Goal: Obtain resource: Obtain resource

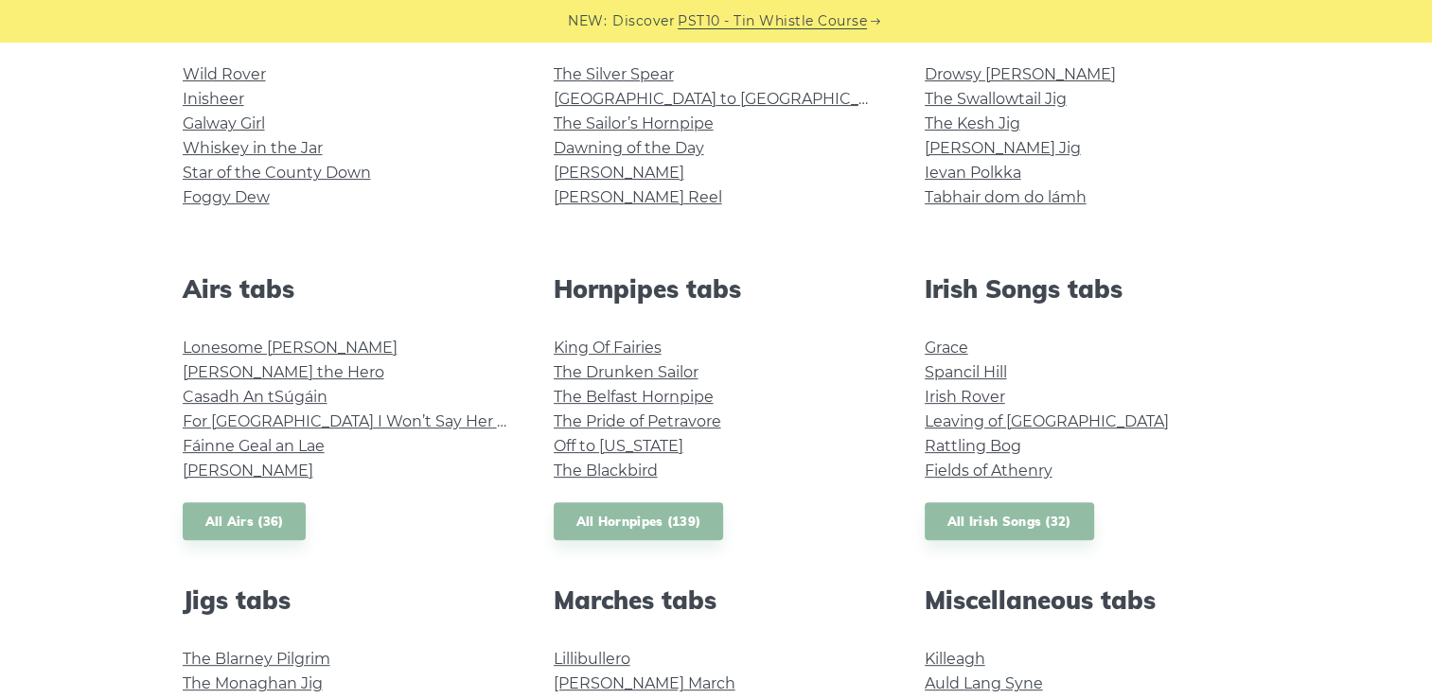
scroll to position [540, 0]
click at [1026, 468] on link "Fields of Athenry" at bounding box center [989, 472] width 128 height 18
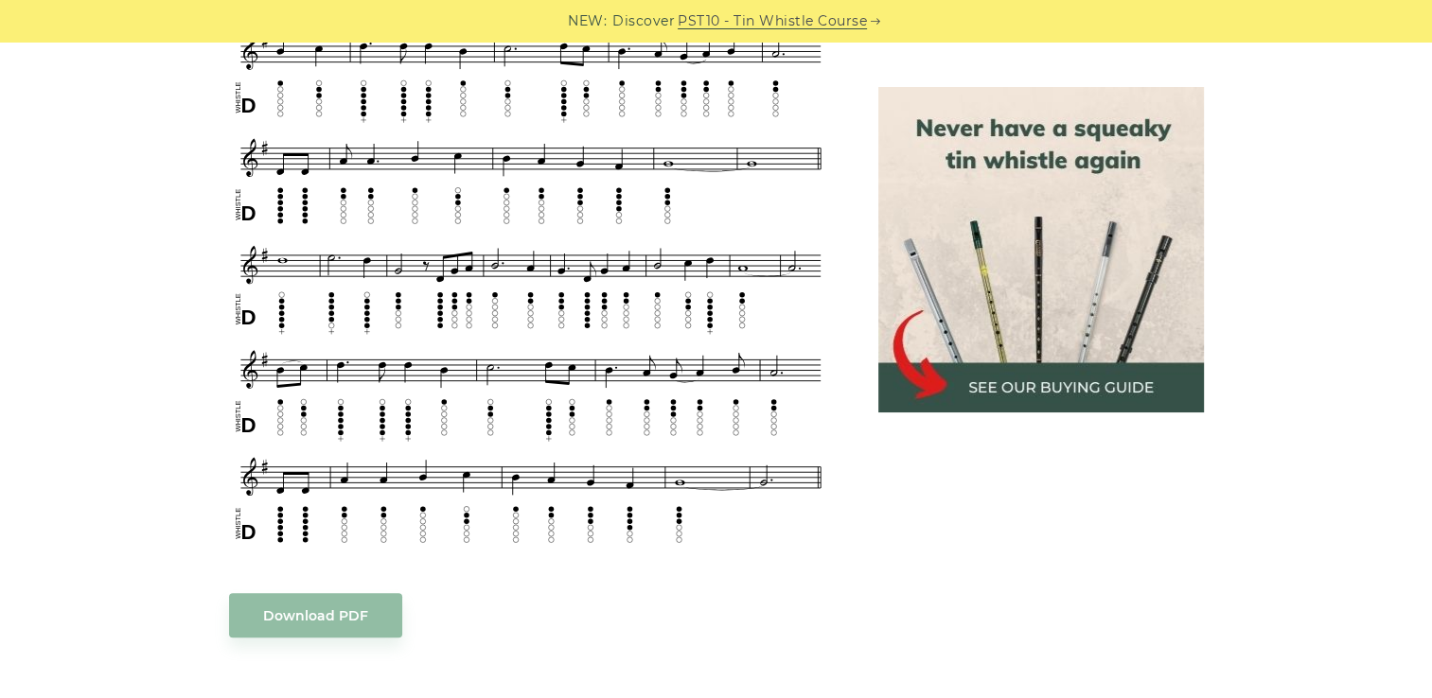
scroll to position [886, 0]
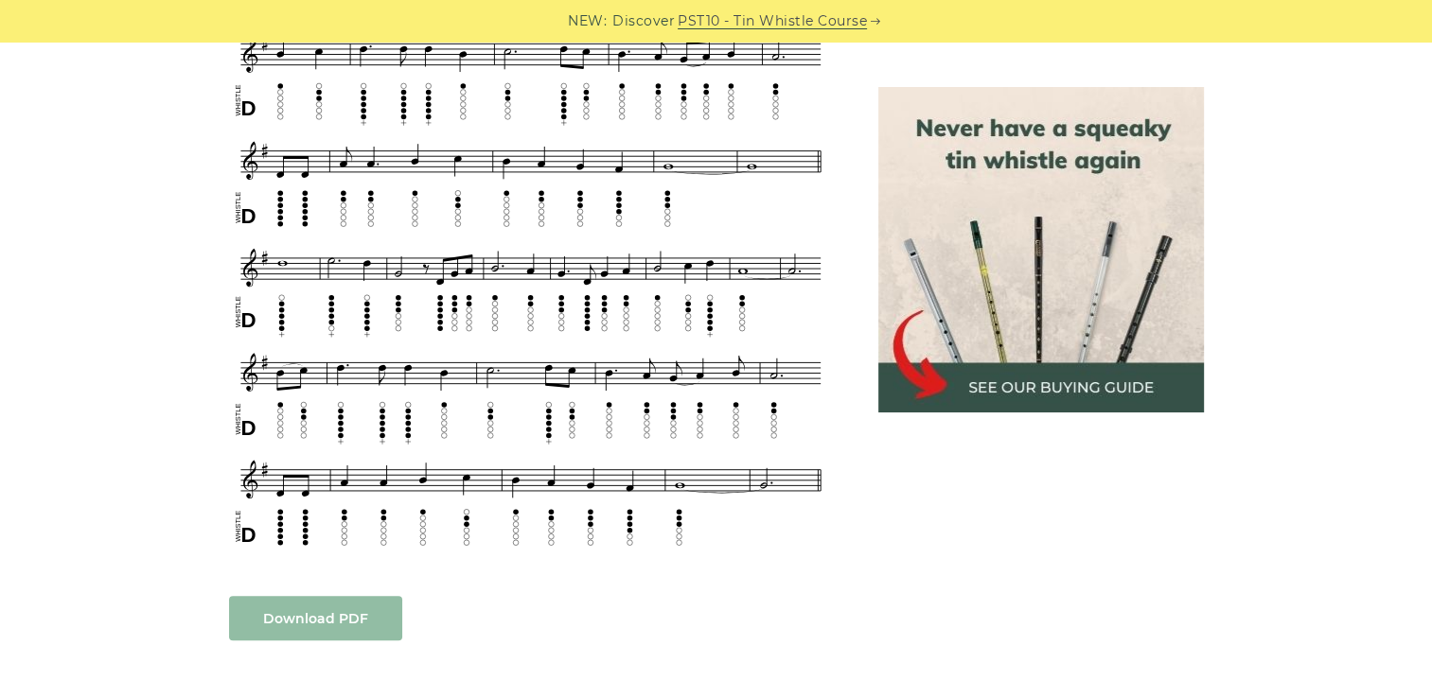
click at [278, 605] on link "Download PDF" at bounding box center [315, 618] width 173 height 44
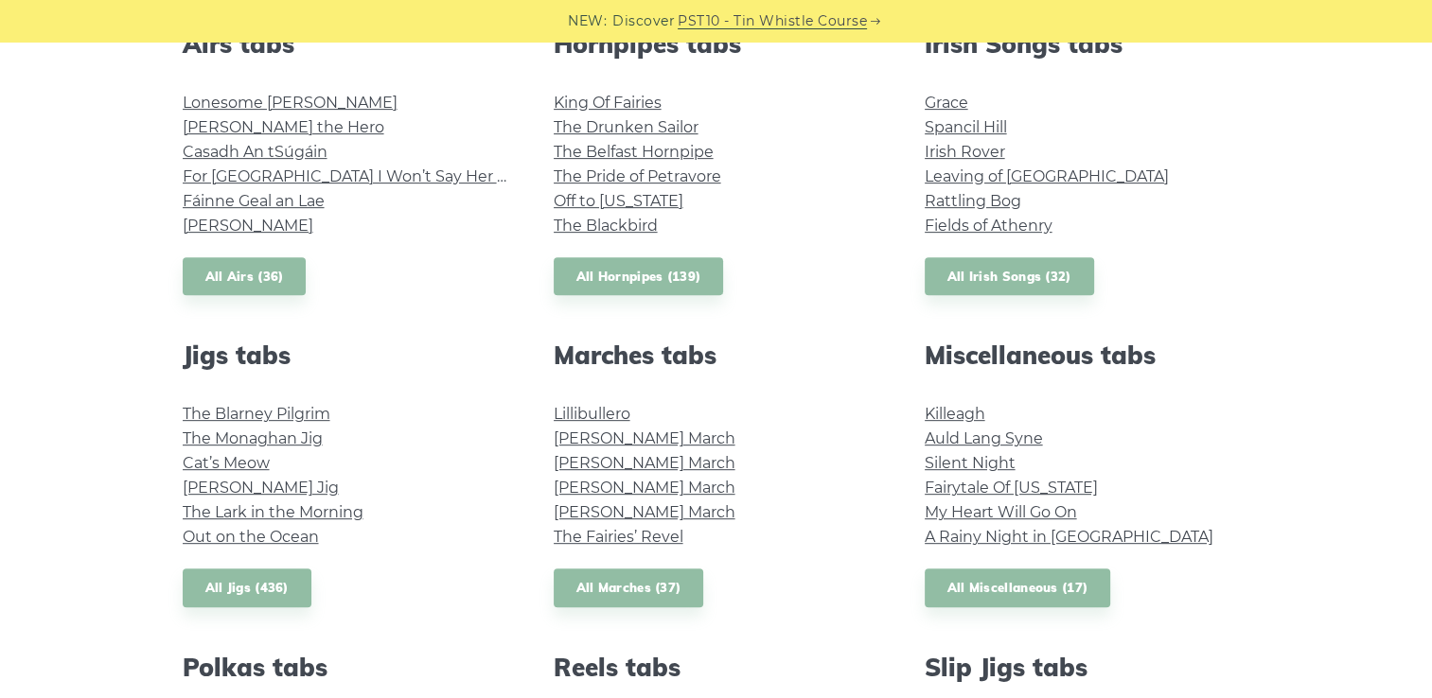
scroll to position [789, 0]
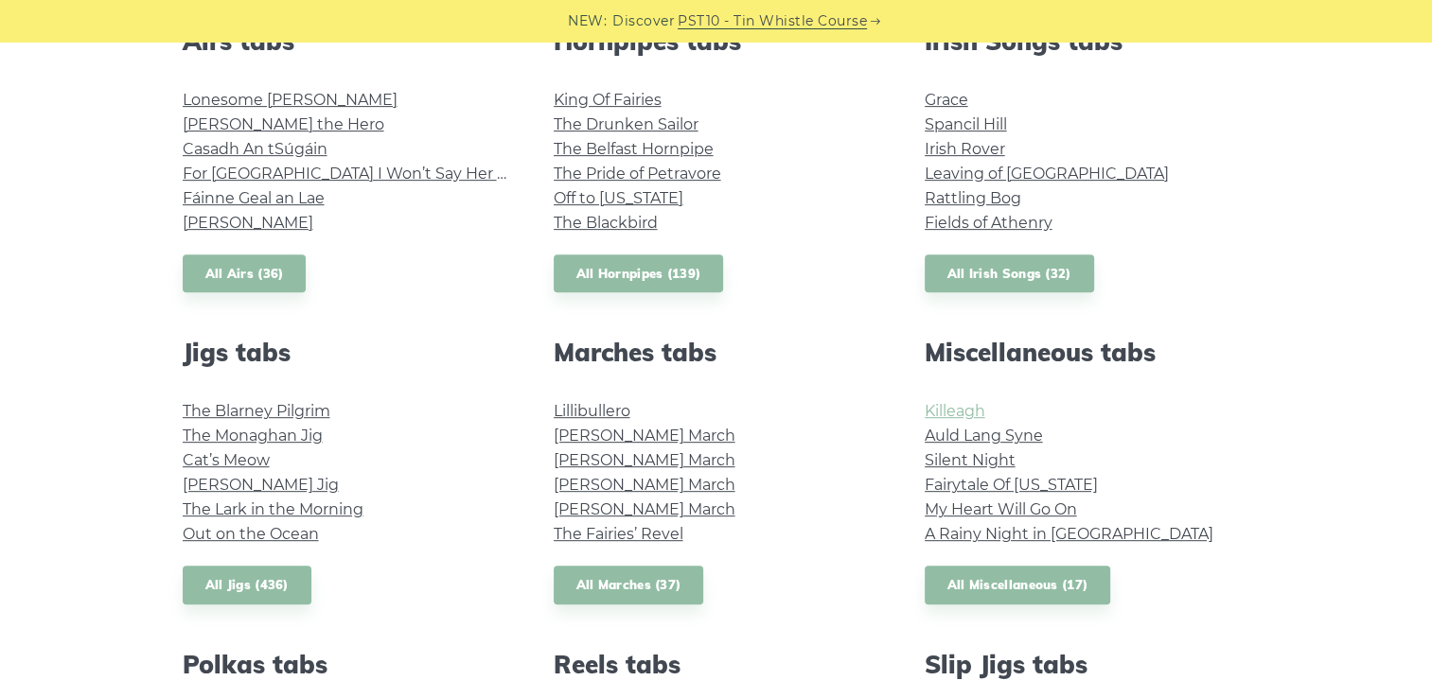
click at [960, 417] on link "Killeagh" at bounding box center [955, 411] width 61 height 18
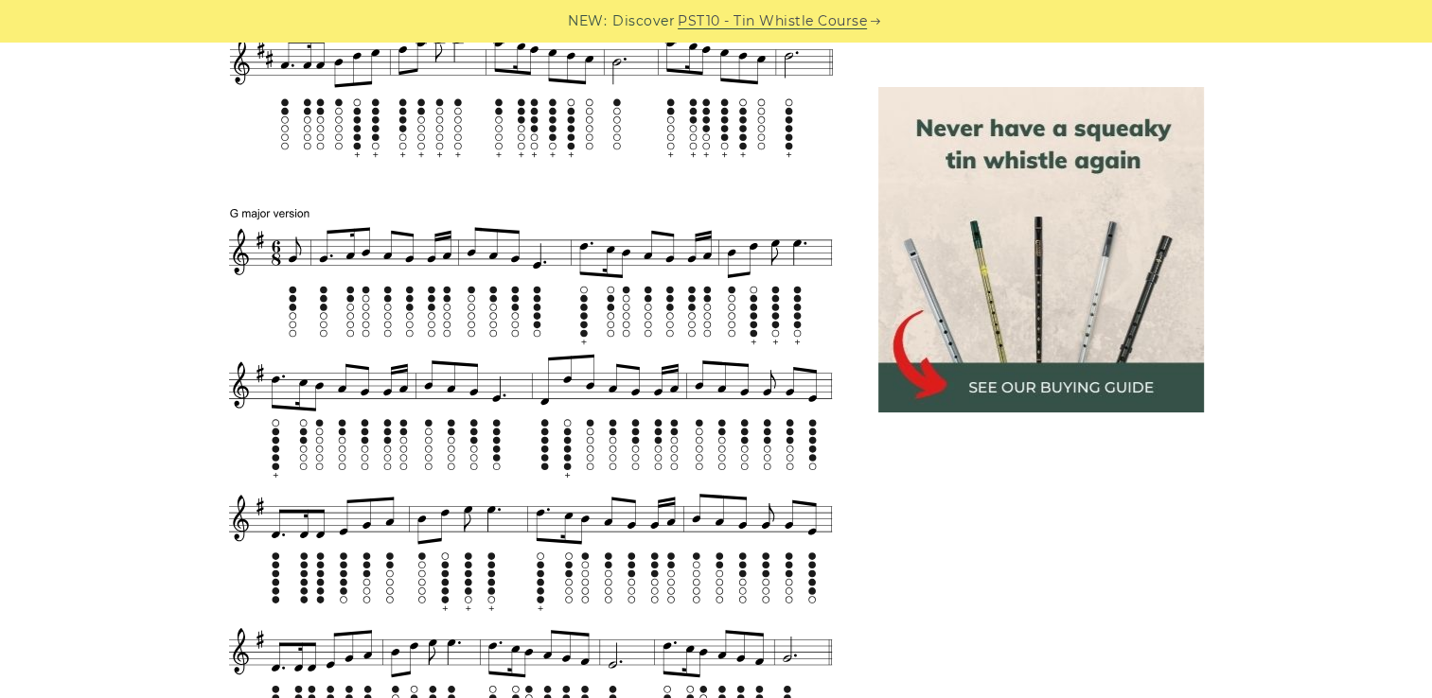
scroll to position [1156, 0]
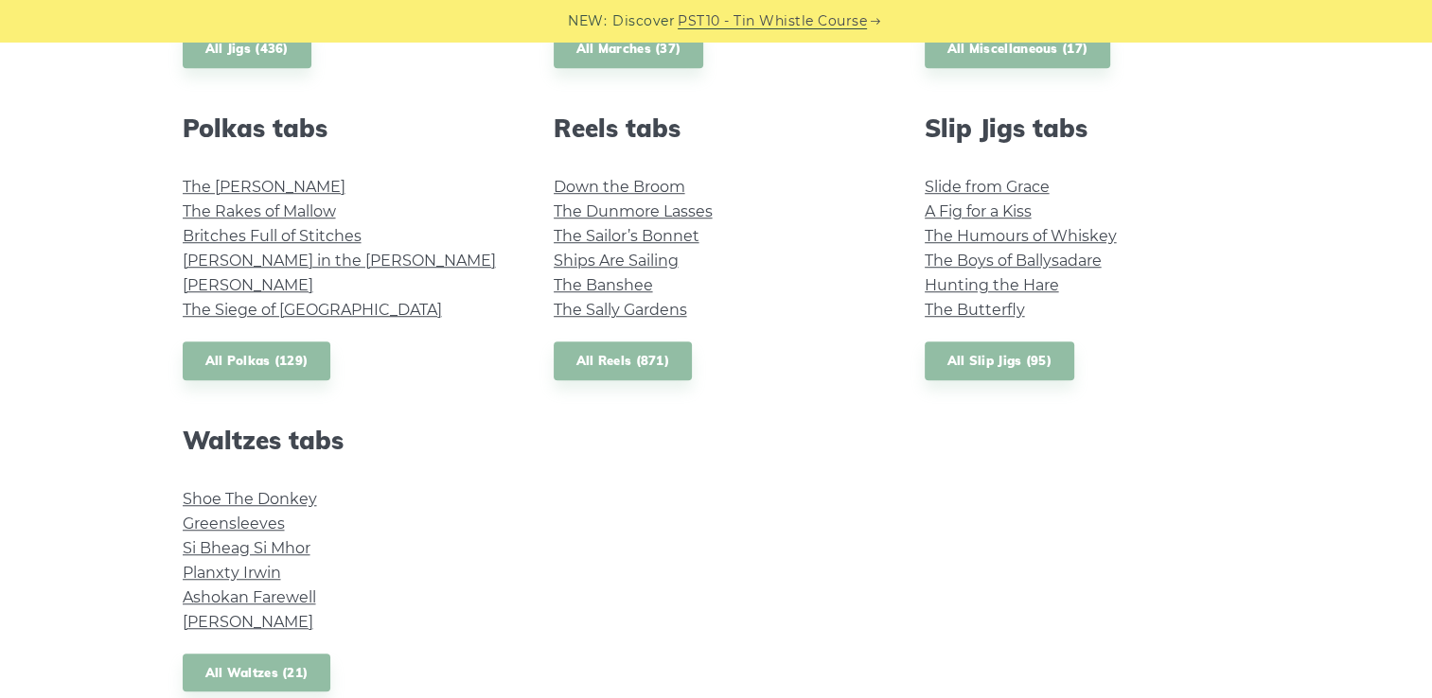
scroll to position [1325, 0]
click at [226, 495] on link "Shoe The Donkey" at bounding box center [250, 500] width 134 height 18
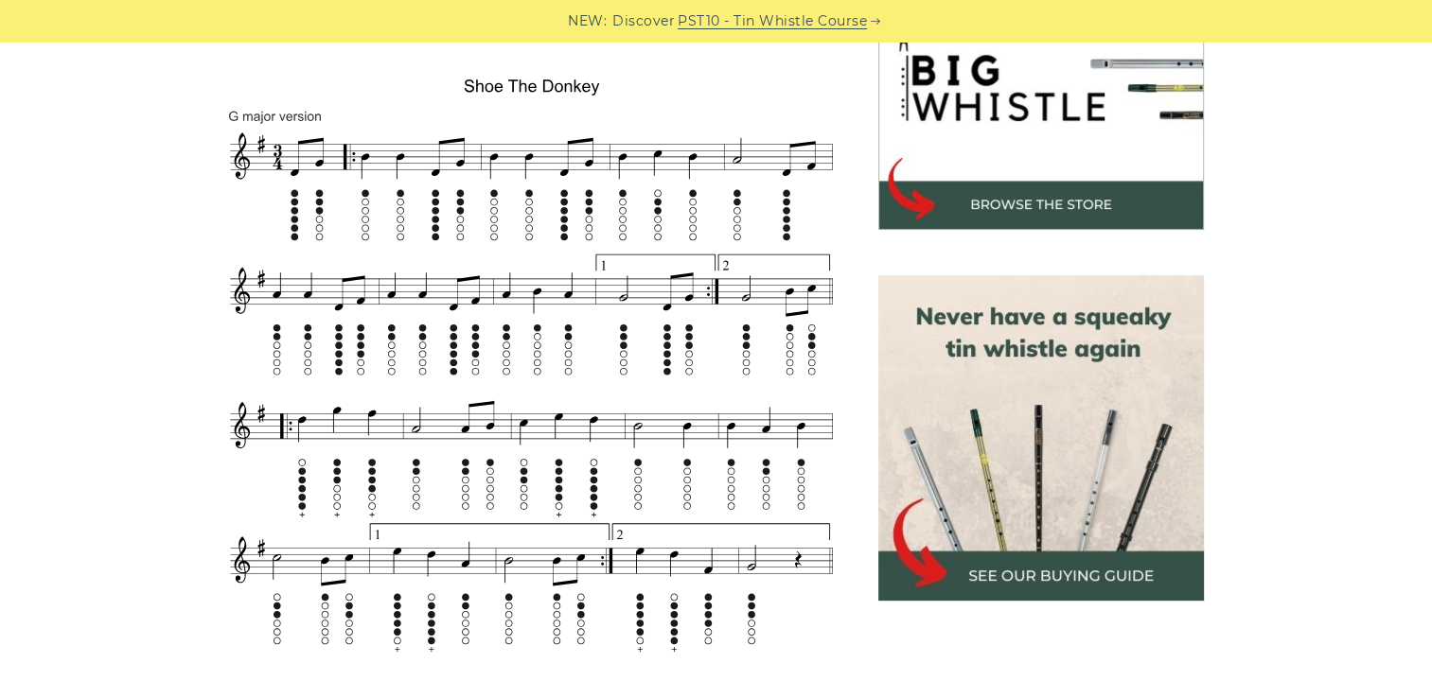
scroll to position [804, 0]
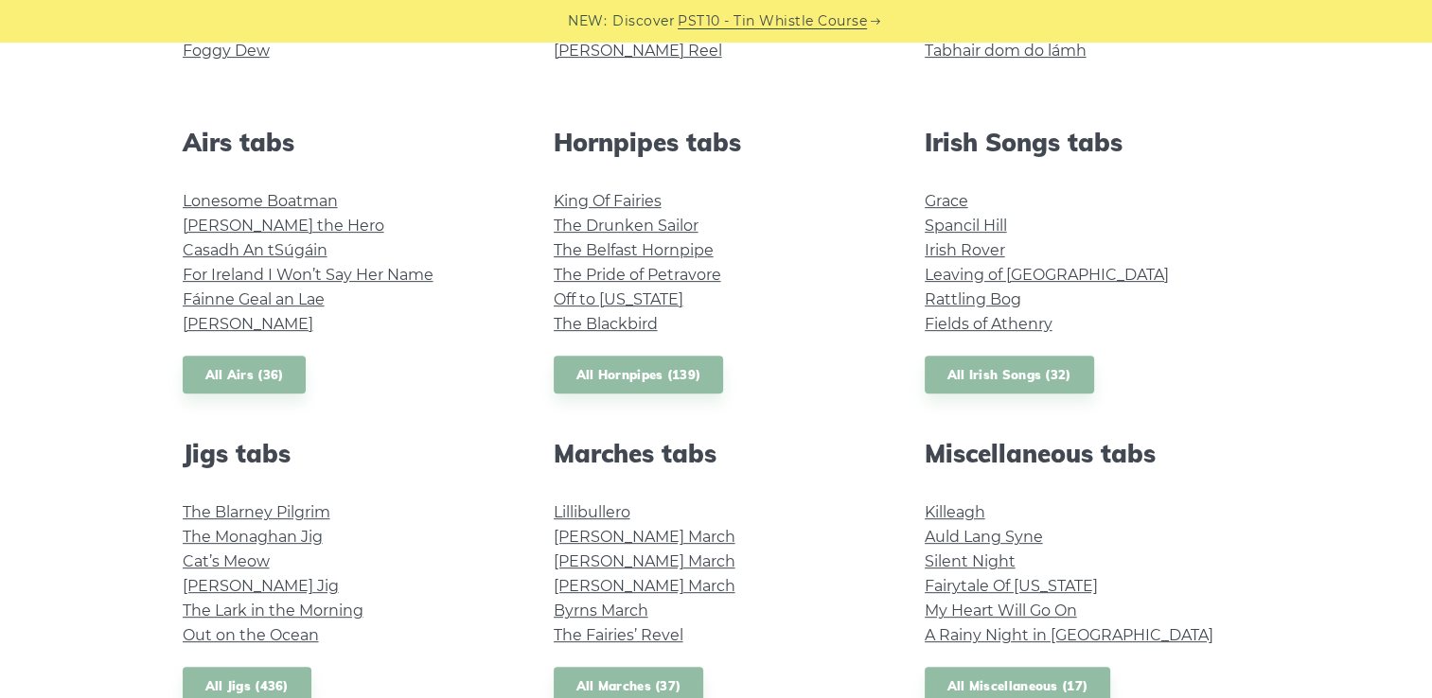
scroll to position [689, 0]
click at [931, 256] on link "Irish Rover" at bounding box center [965, 249] width 80 height 18
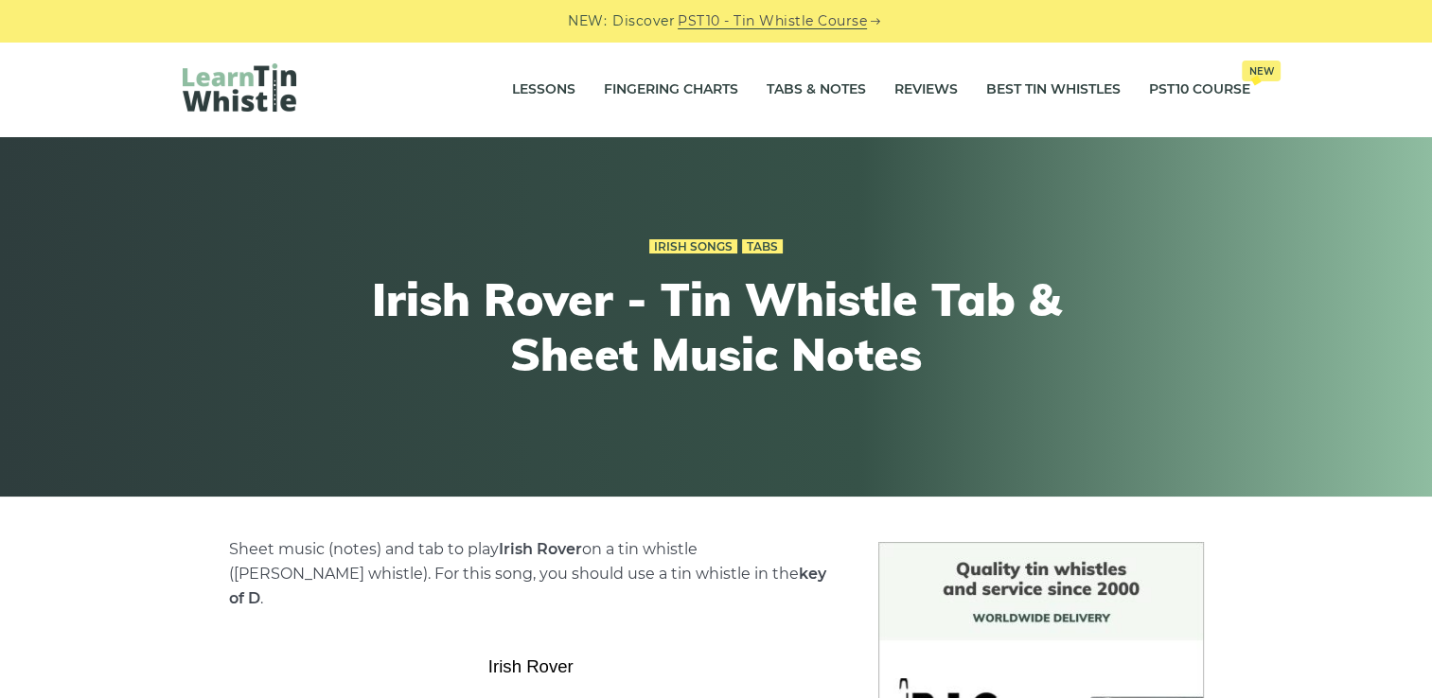
scroll to position [560, 0]
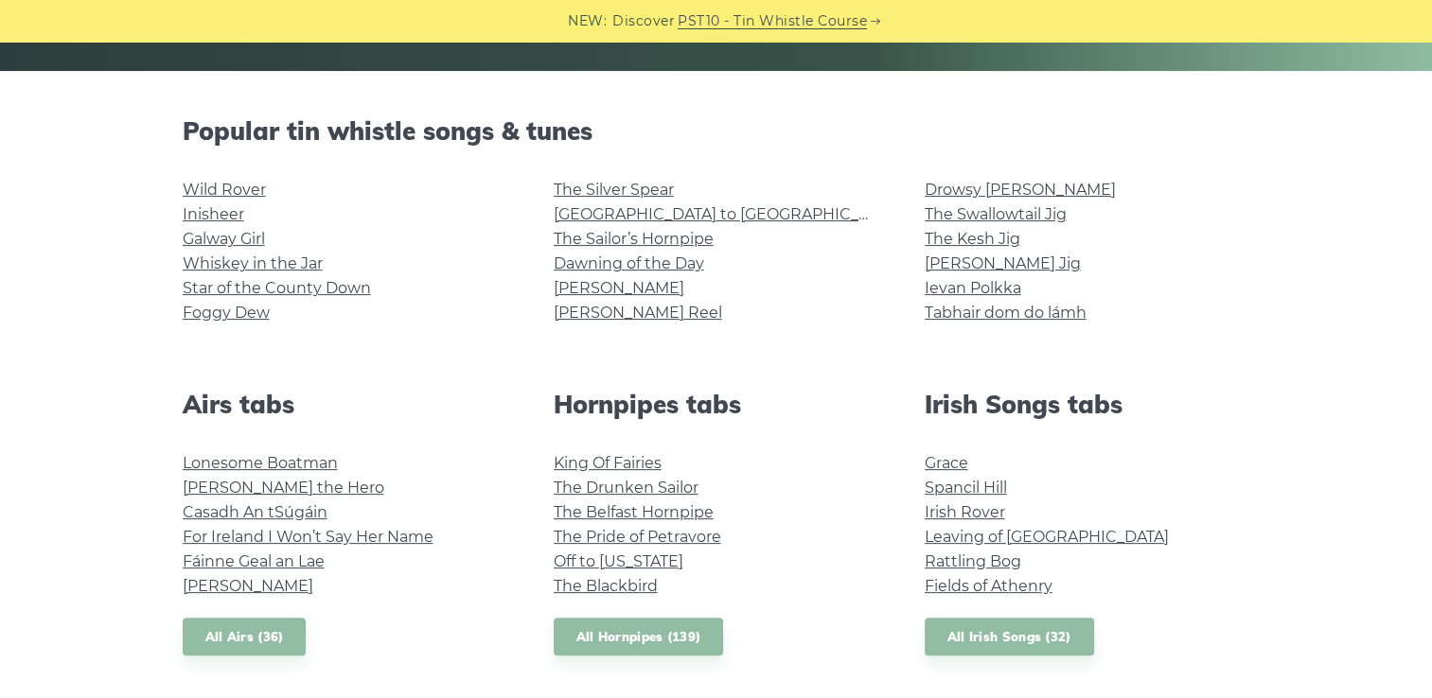
scroll to position [422, 0]
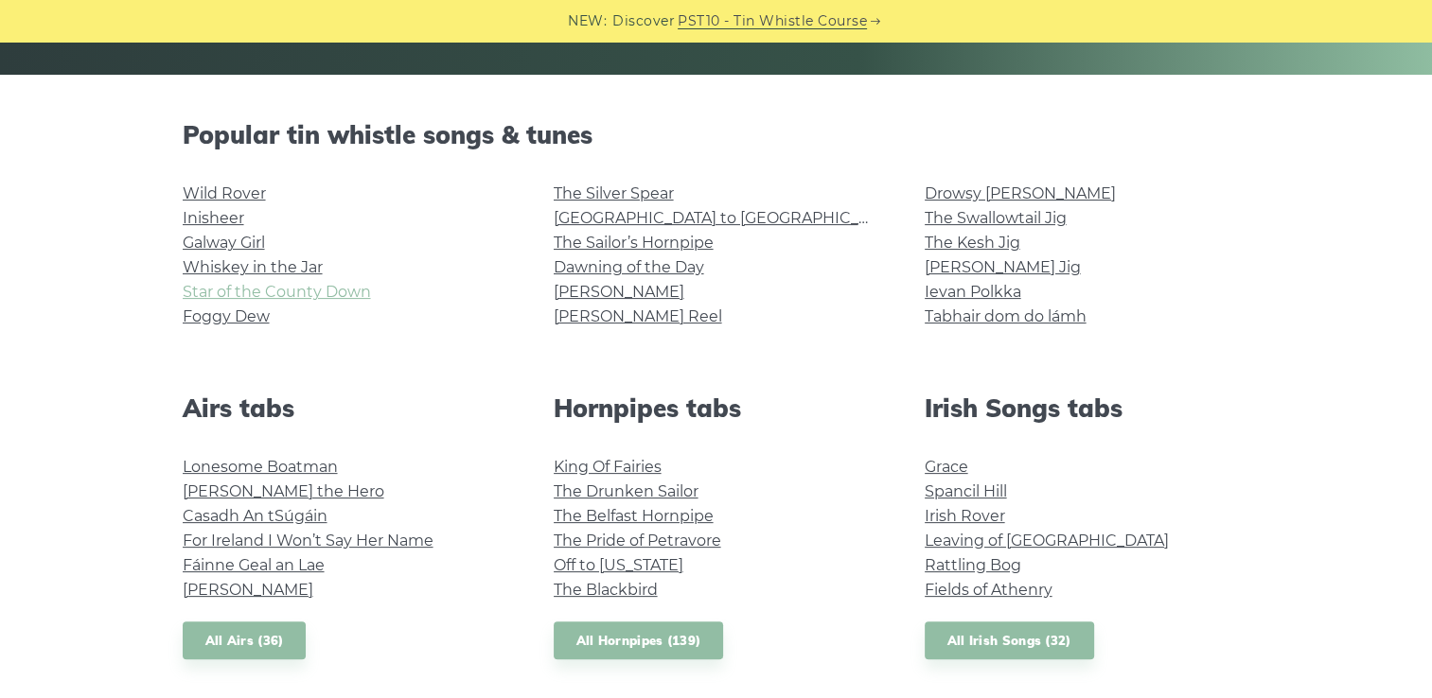
click at [273, 293] on link "Star of the County Down" at bounding box center [277, 292] width 188 height 18
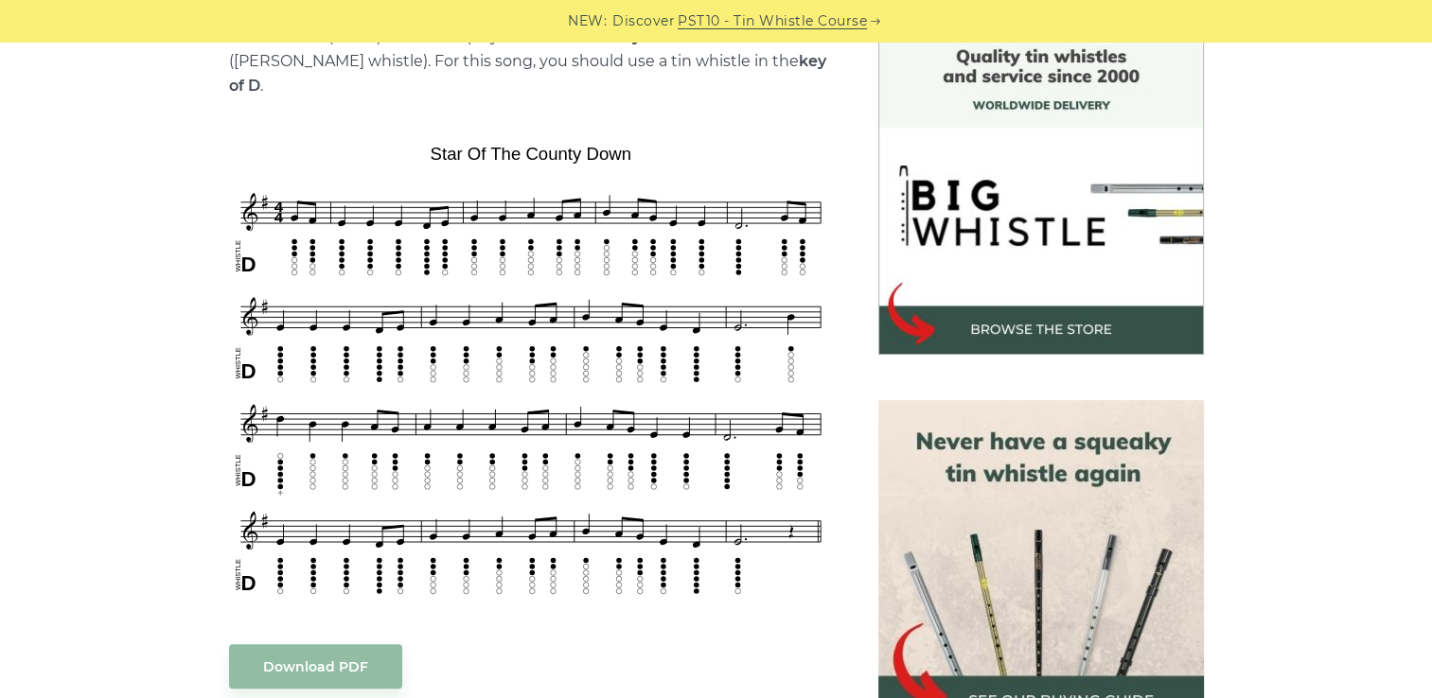
scroll to position [515, 0]
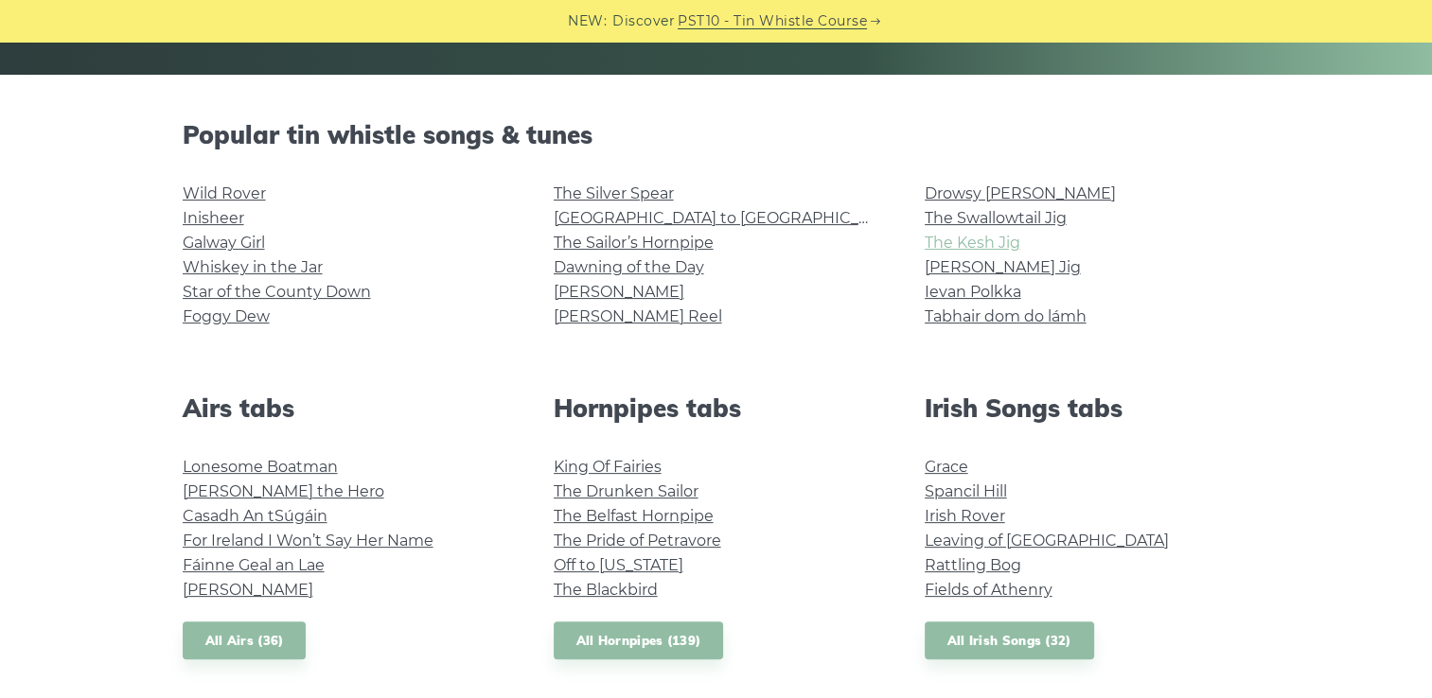
click at [980, 240] on link "The Kesh Jig" at bounding box center [973, 243] width 96 height 18
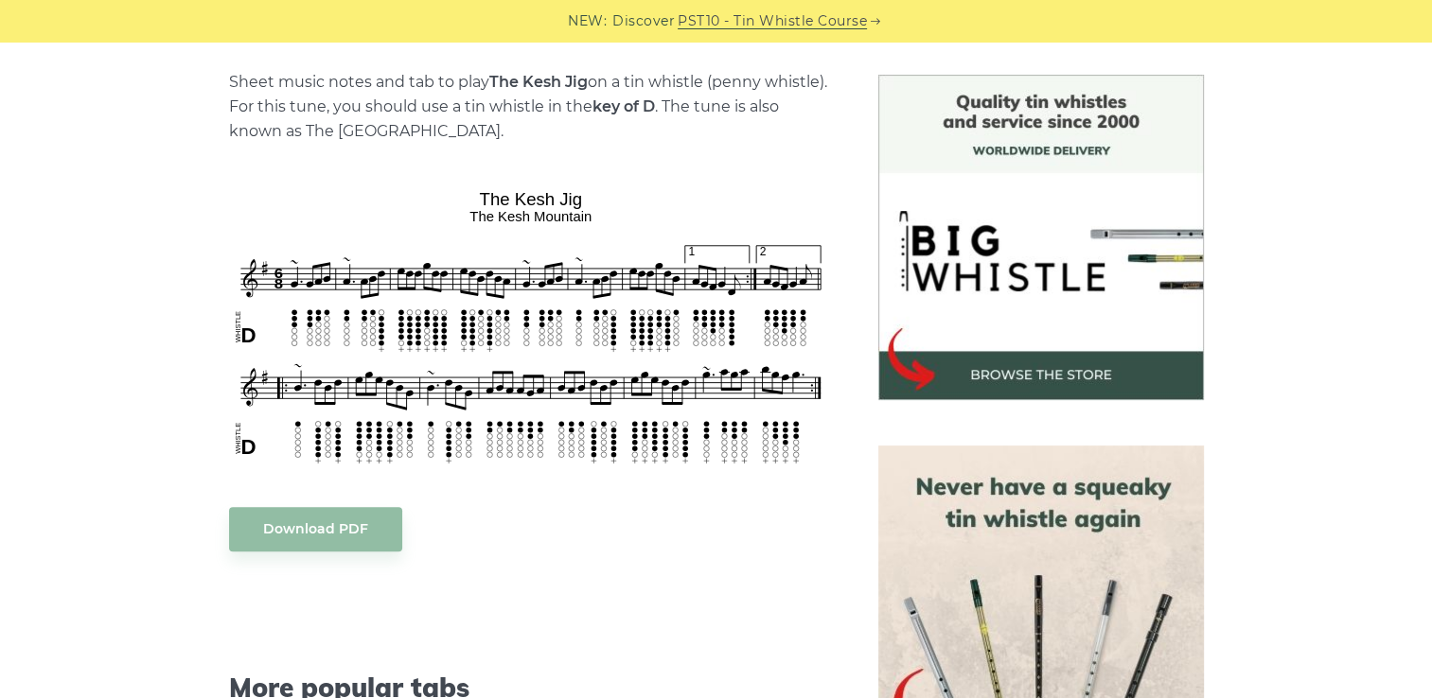
scroll to position [466, 0]
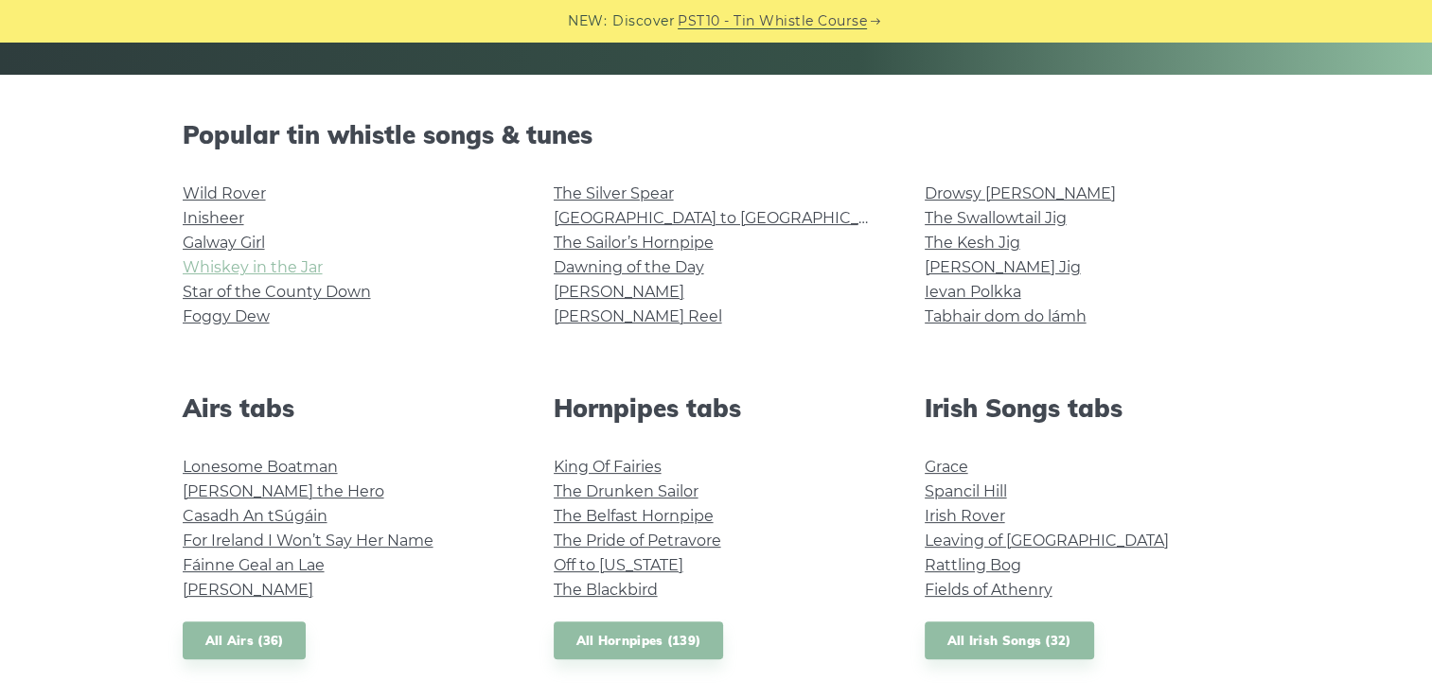
click at [287, 271] on link "Whiskey in the Jar" at bounding box center [253, 267] width 140 height 18
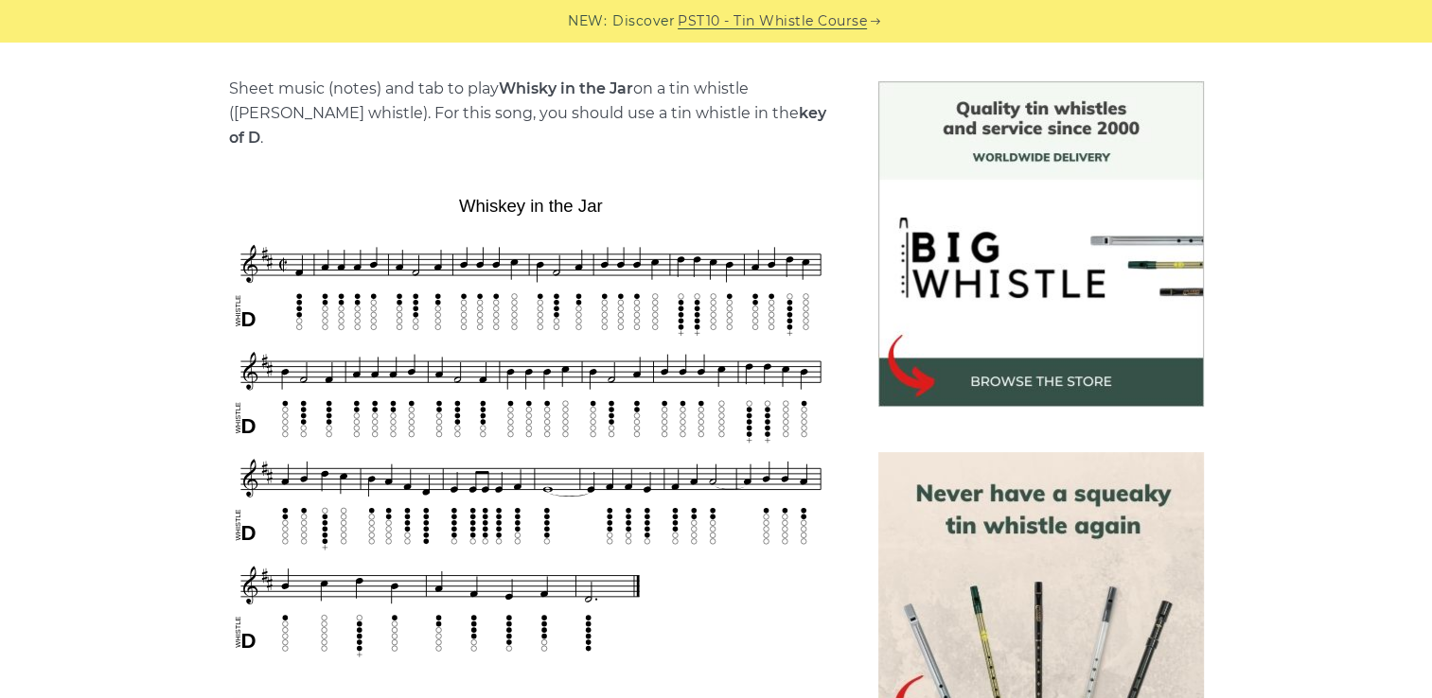
scroll to position [462, 0]
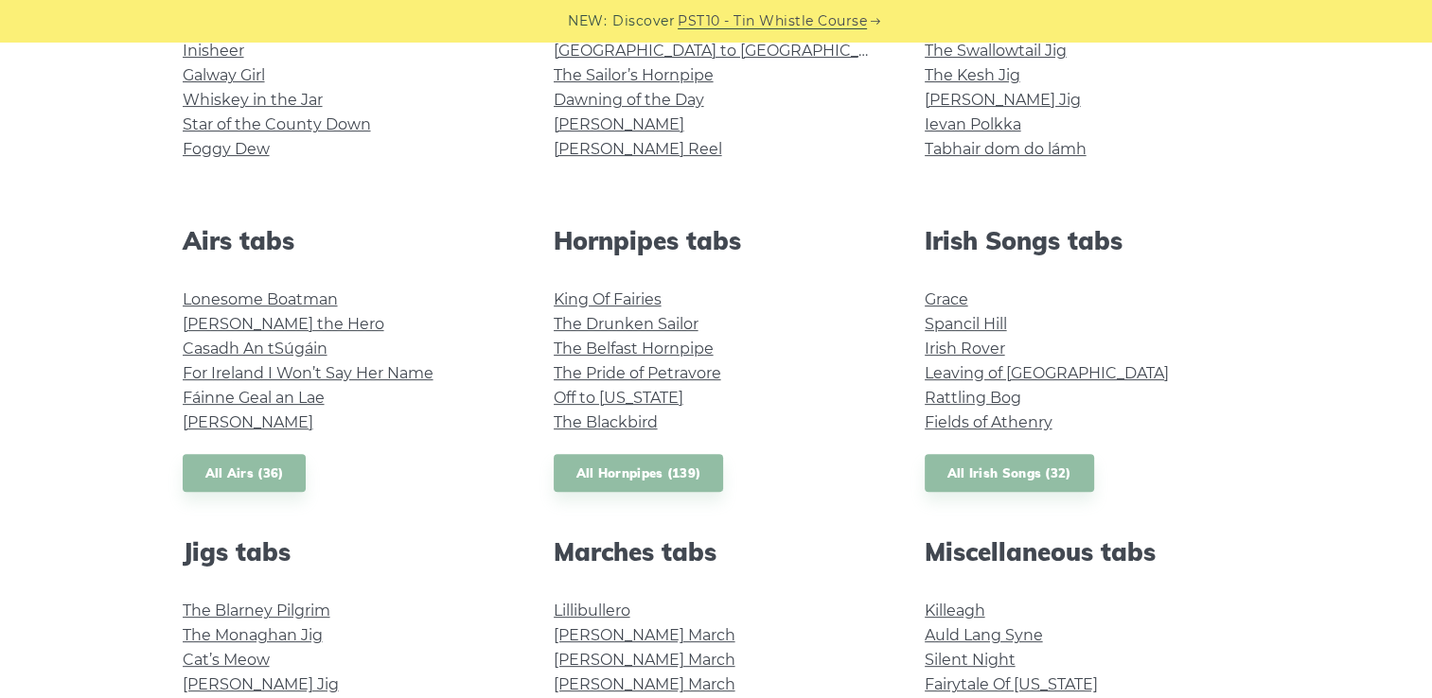
scroll to position [589, 0]
click at [965, 397] on link "Rattling Bog" at bounding box center [973, 399] width 97 height 18
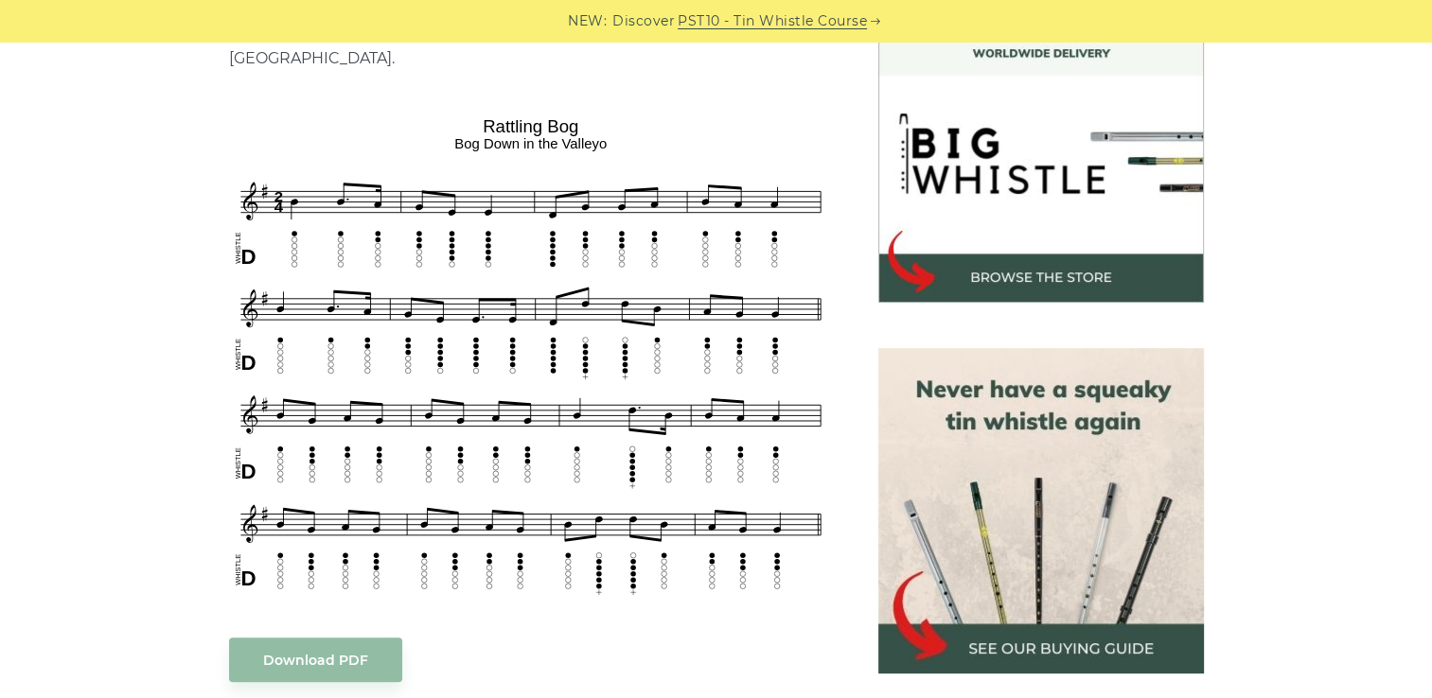
scroll to position [564, 0]
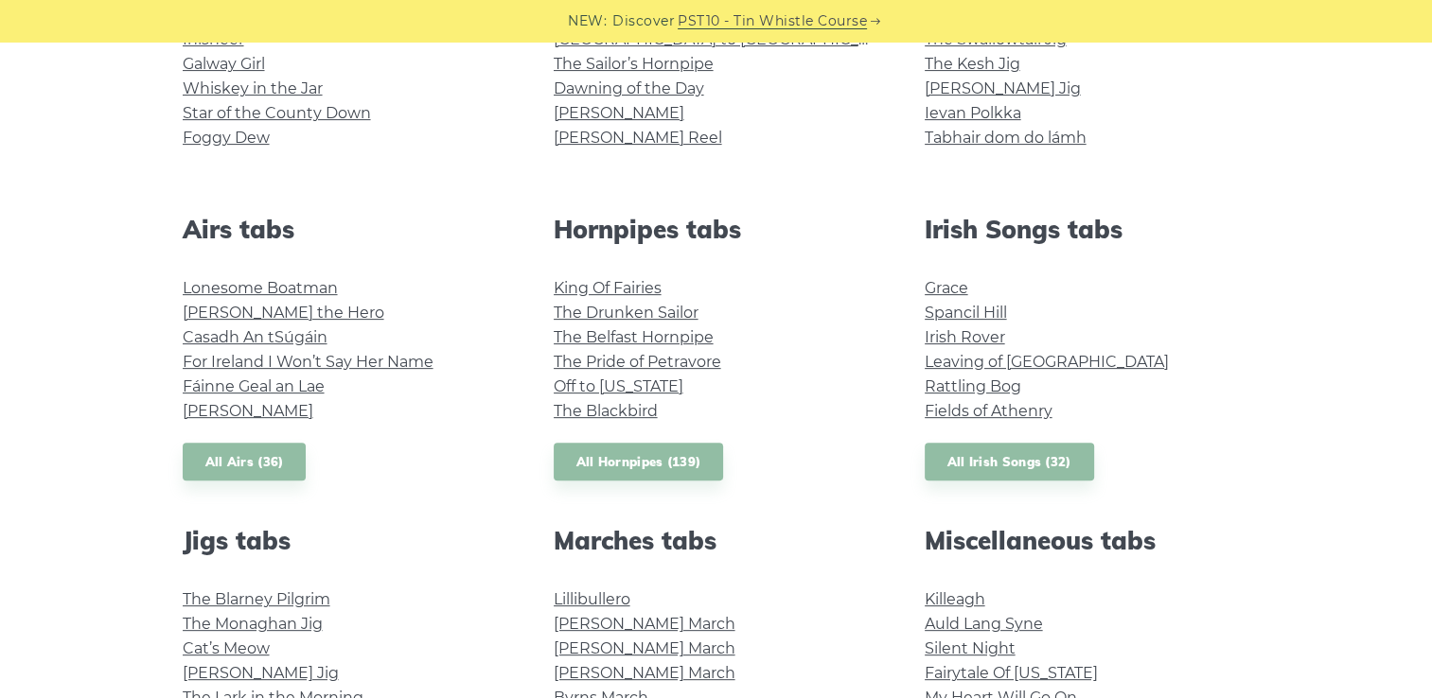
scroll to position [600, 0]
click at [1020, 456] on link "All Irish Songs (32)" at bounding box center [1009, 463] width 169 height 39
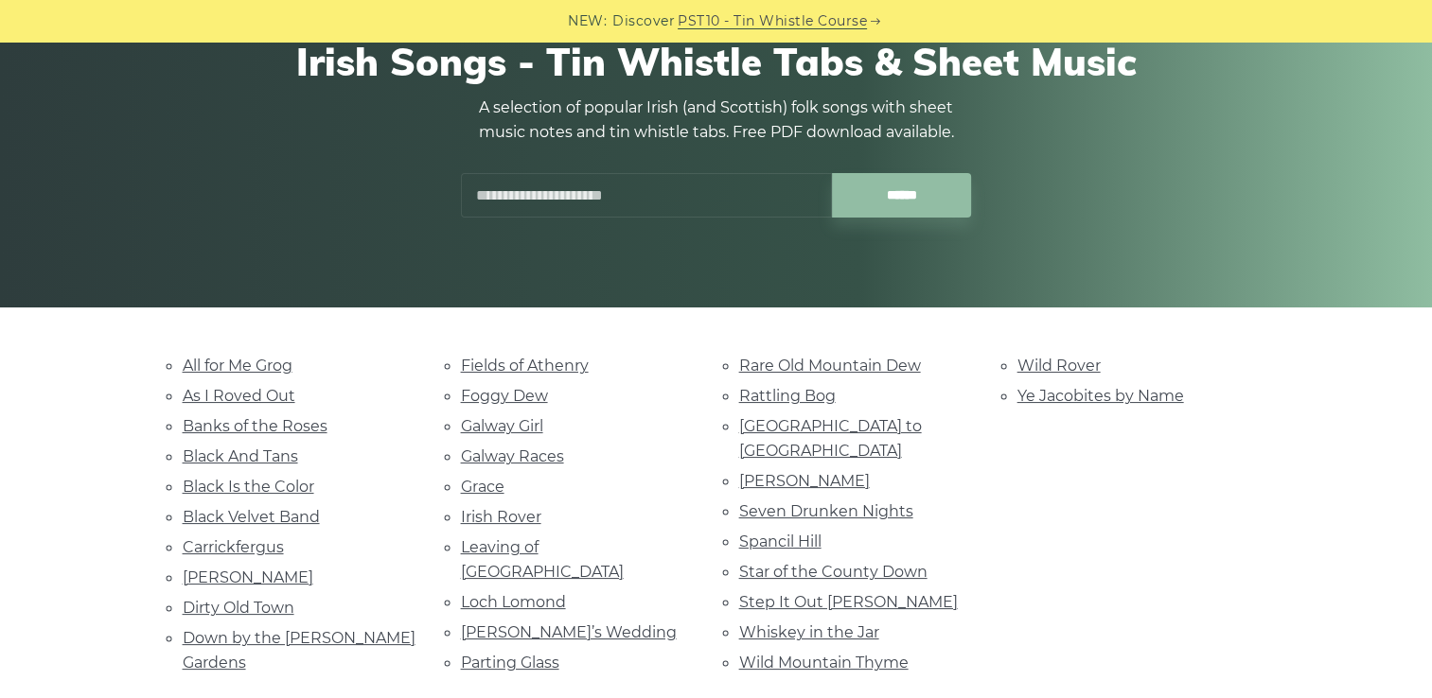
scroll to position [189, 0]
click at [211, 571] on link "[PERSON_NAME]" at bounding box center [248, 578] width 131 height 18
click at [271, 601] on link "Dirty Old Town" at bounding box center [239, 608] width 112 height 18
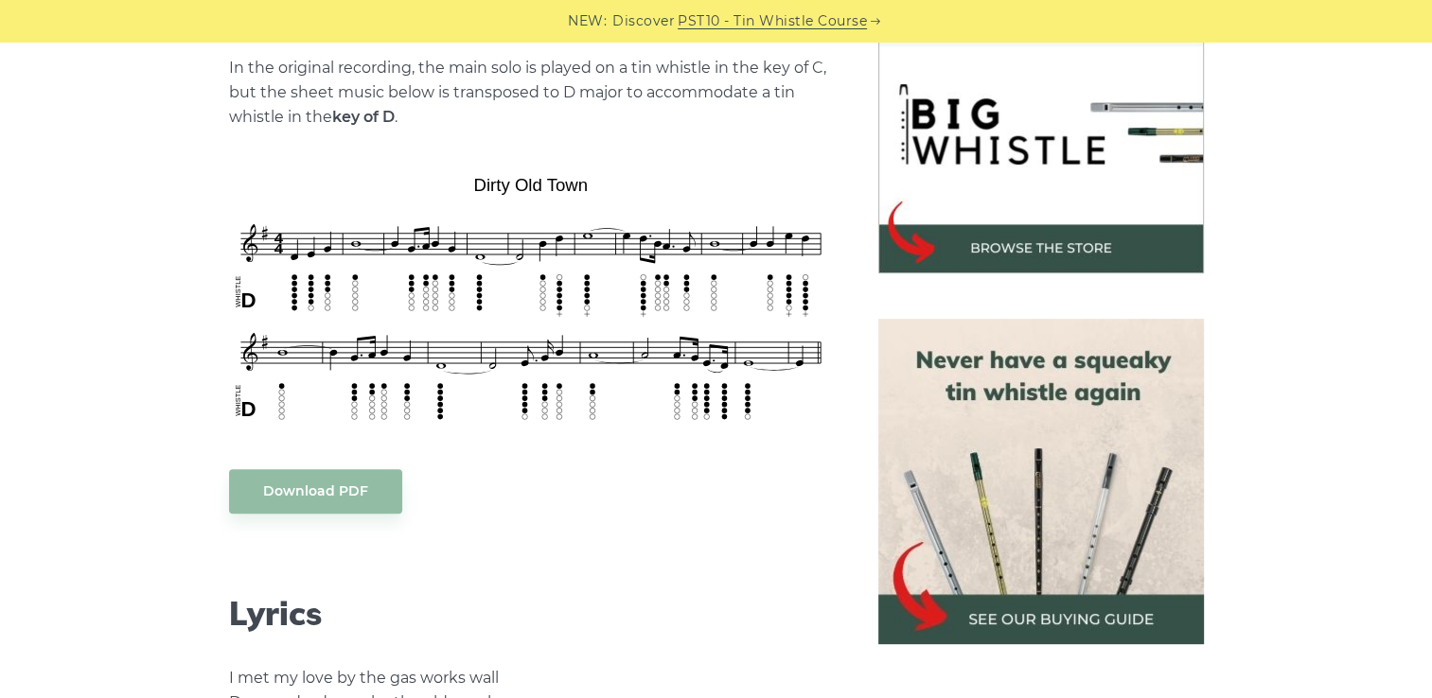
scroll to position [596, 0]
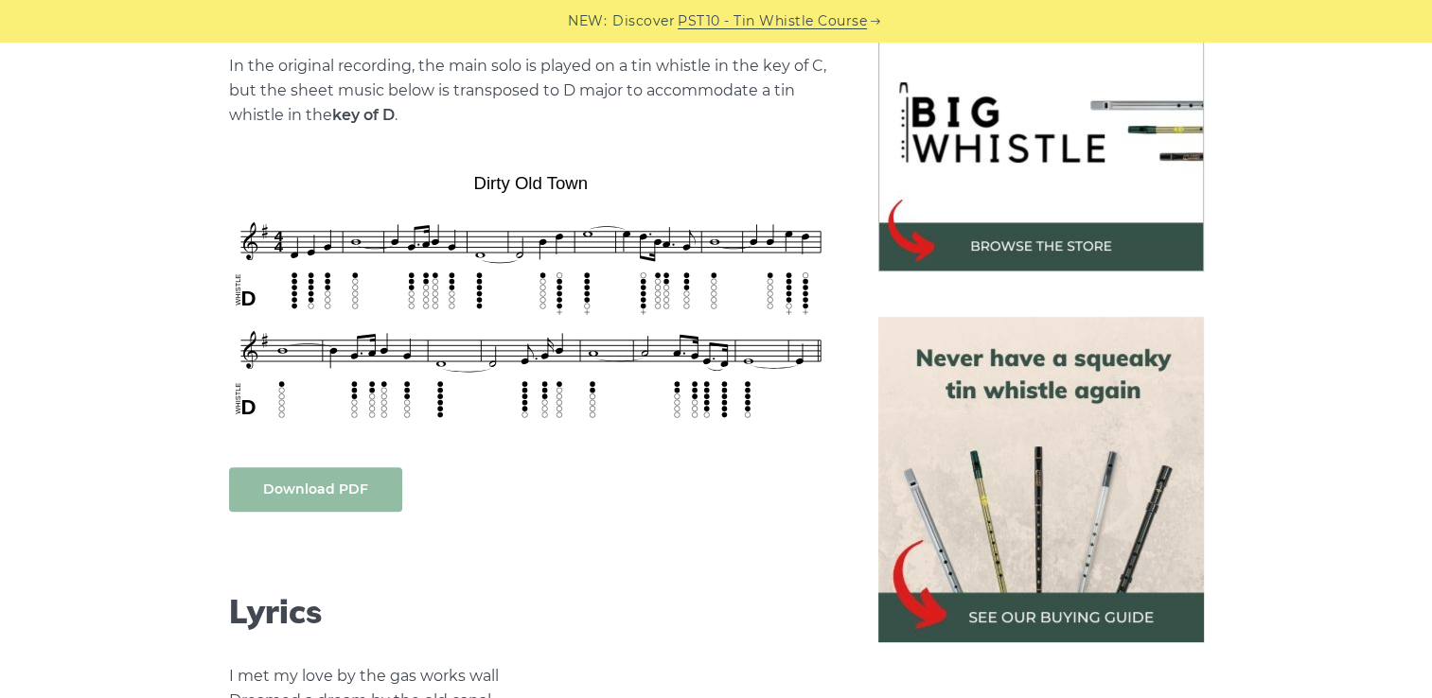
click at [274, 487] on link "Download PDF" at bounding box center [315, 490] width 173 height 44
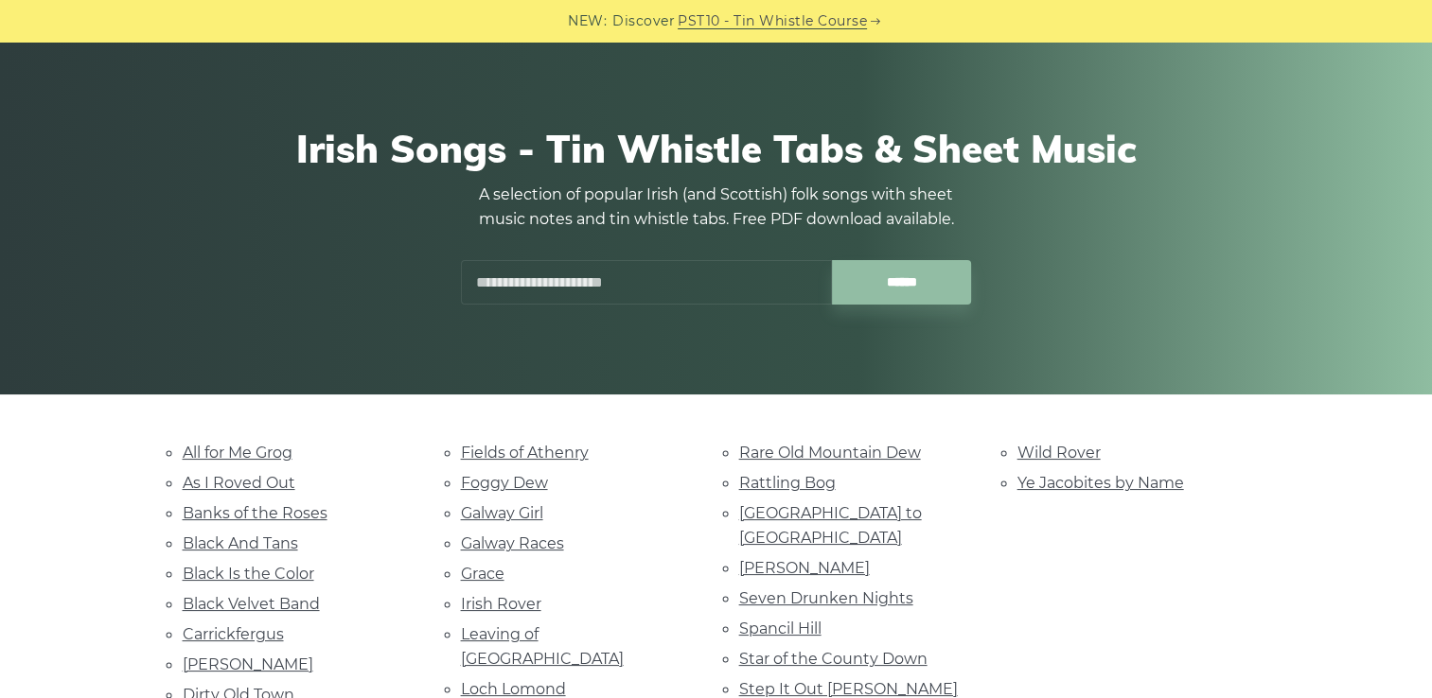
scroll to position [102, 0]
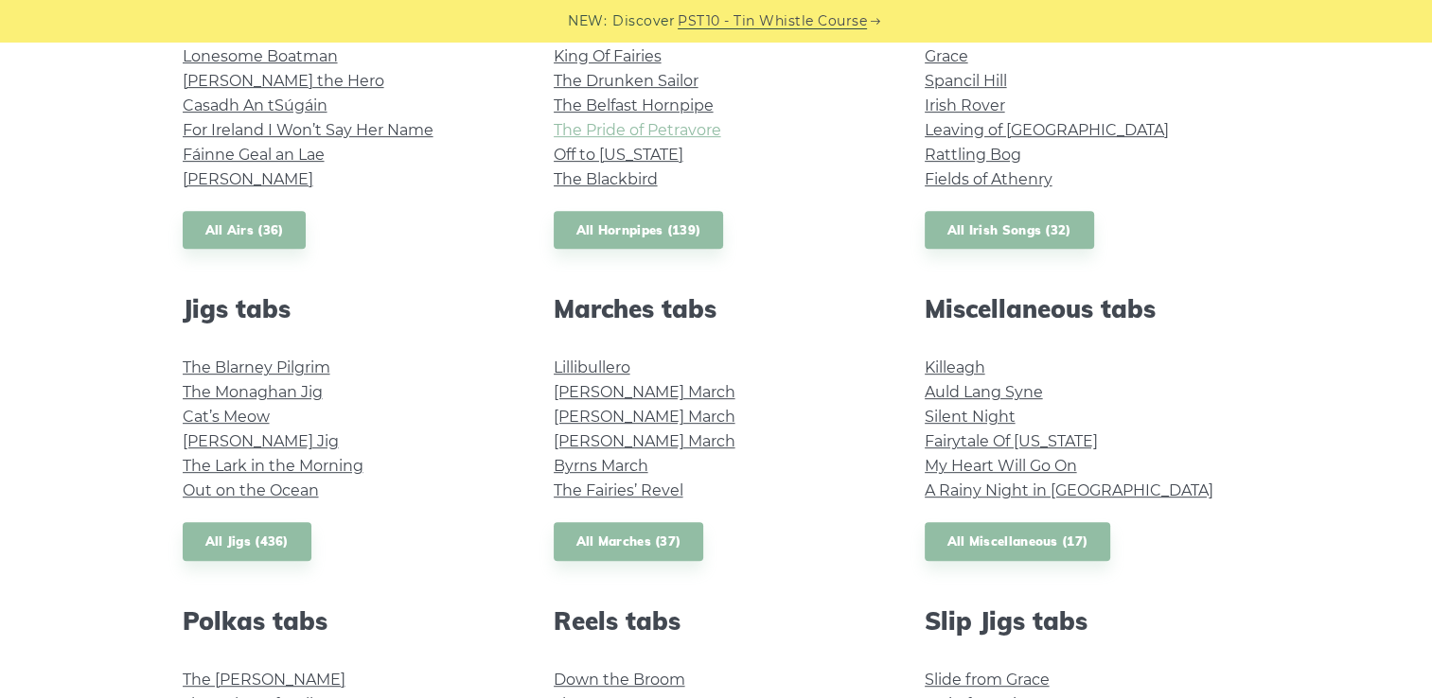
scroll to position [837, 0]
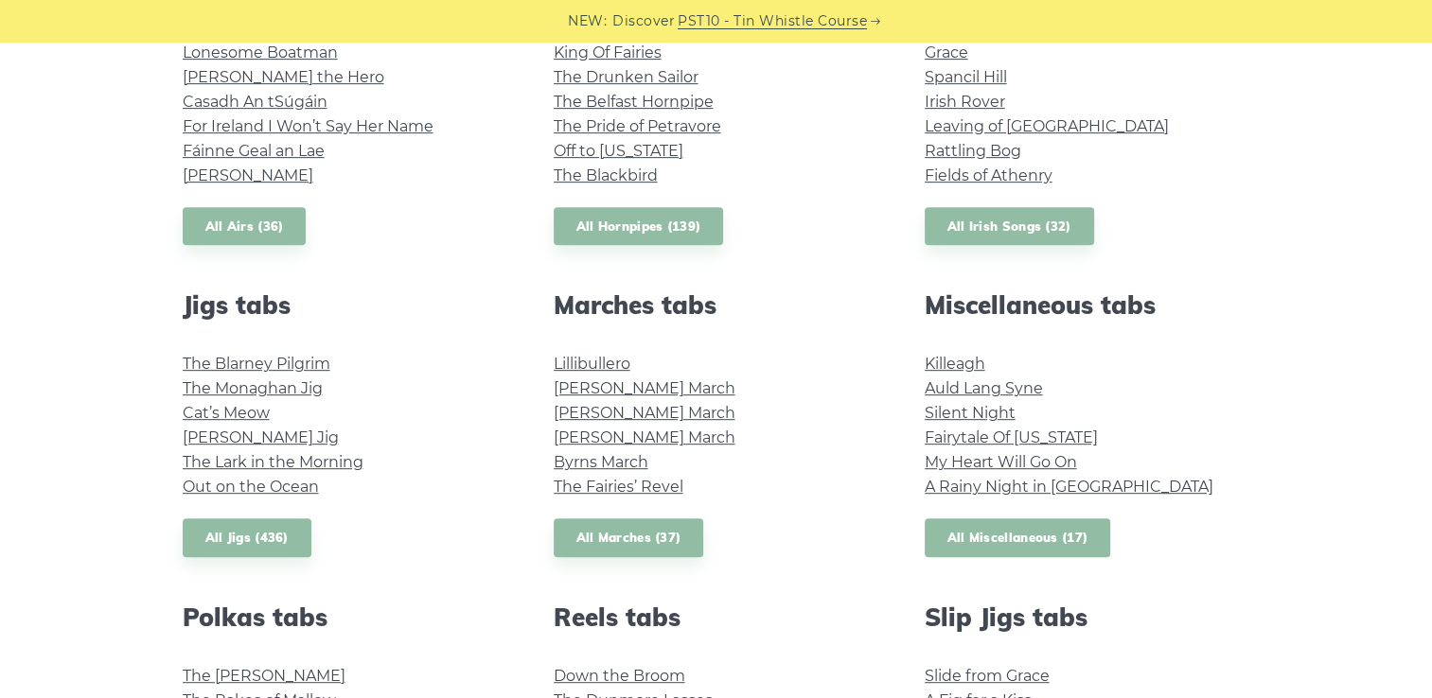
click at [1007, 536] on link "All Miscellaneous (17)" at bounding box center [1018, 538] width 186 height 39
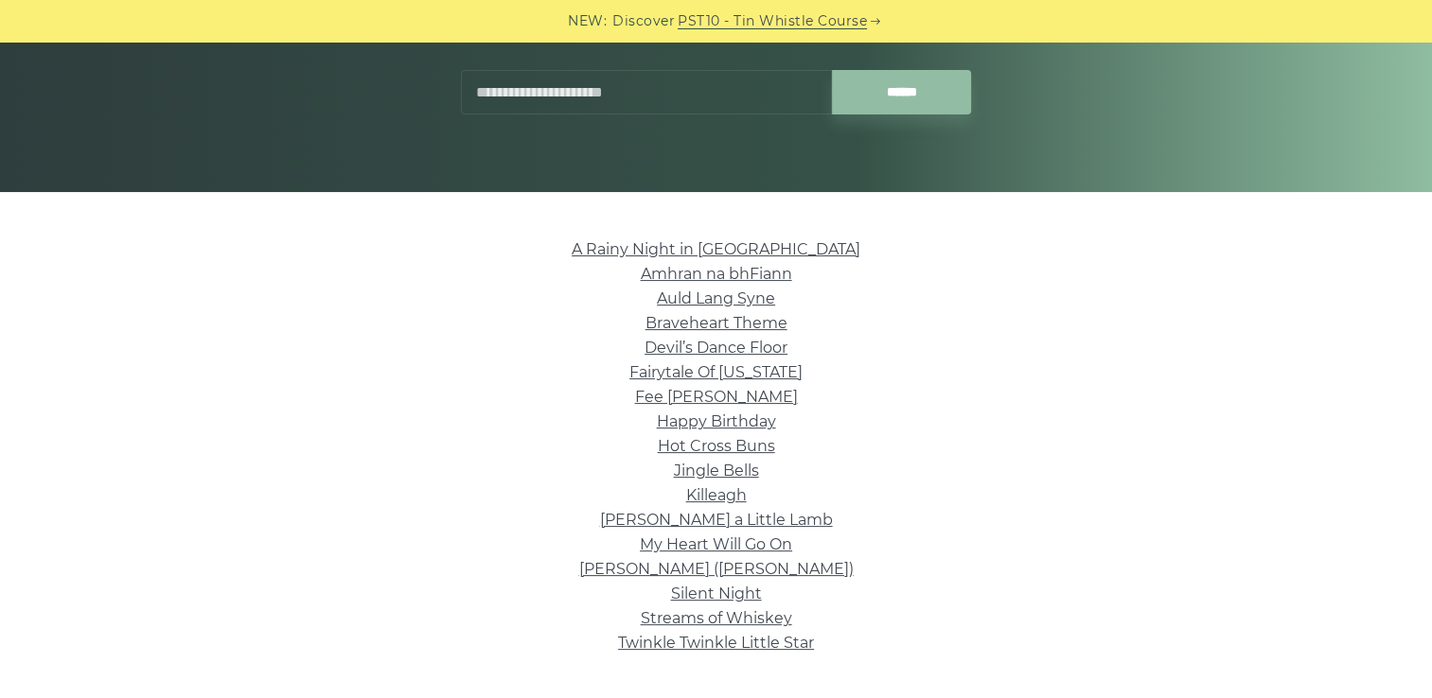
scroll to position [303, 0]
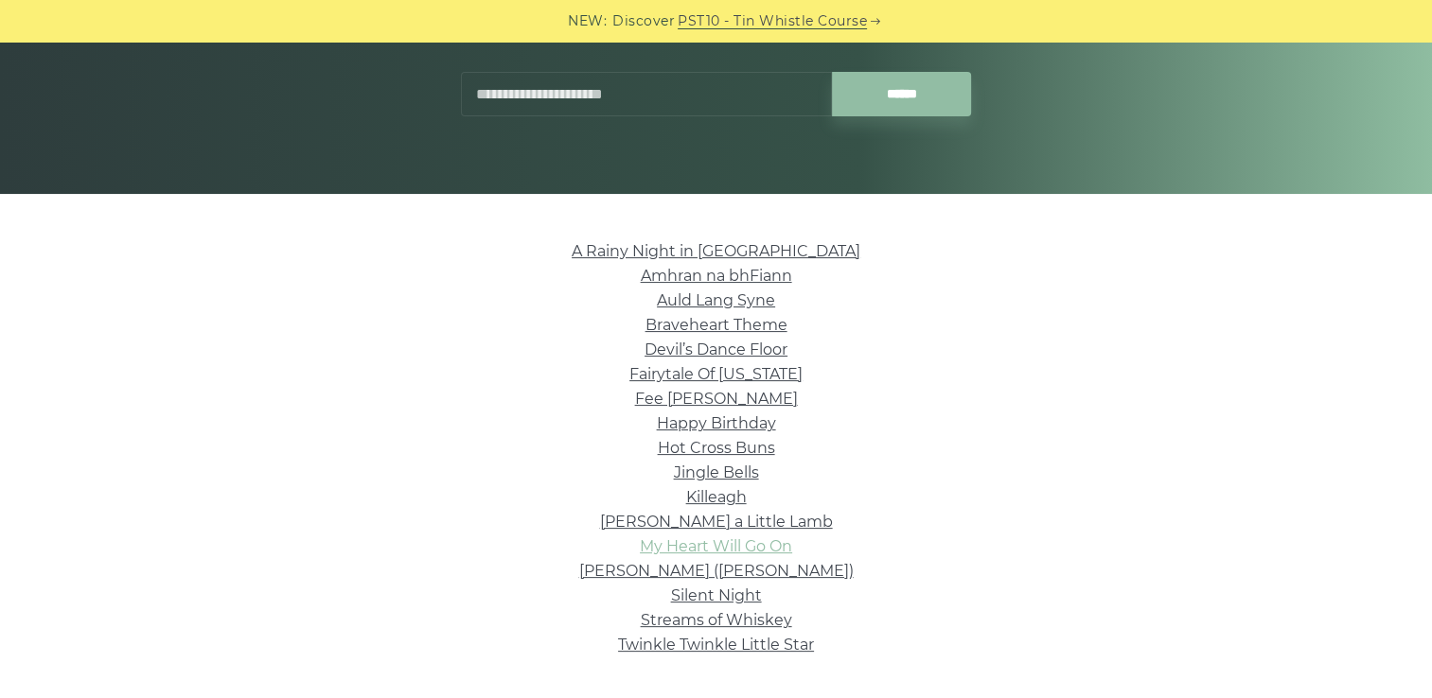
click at [743, 548] on link "My Heart Will Go On" at bounding box center [716, 547] width 152 height 18
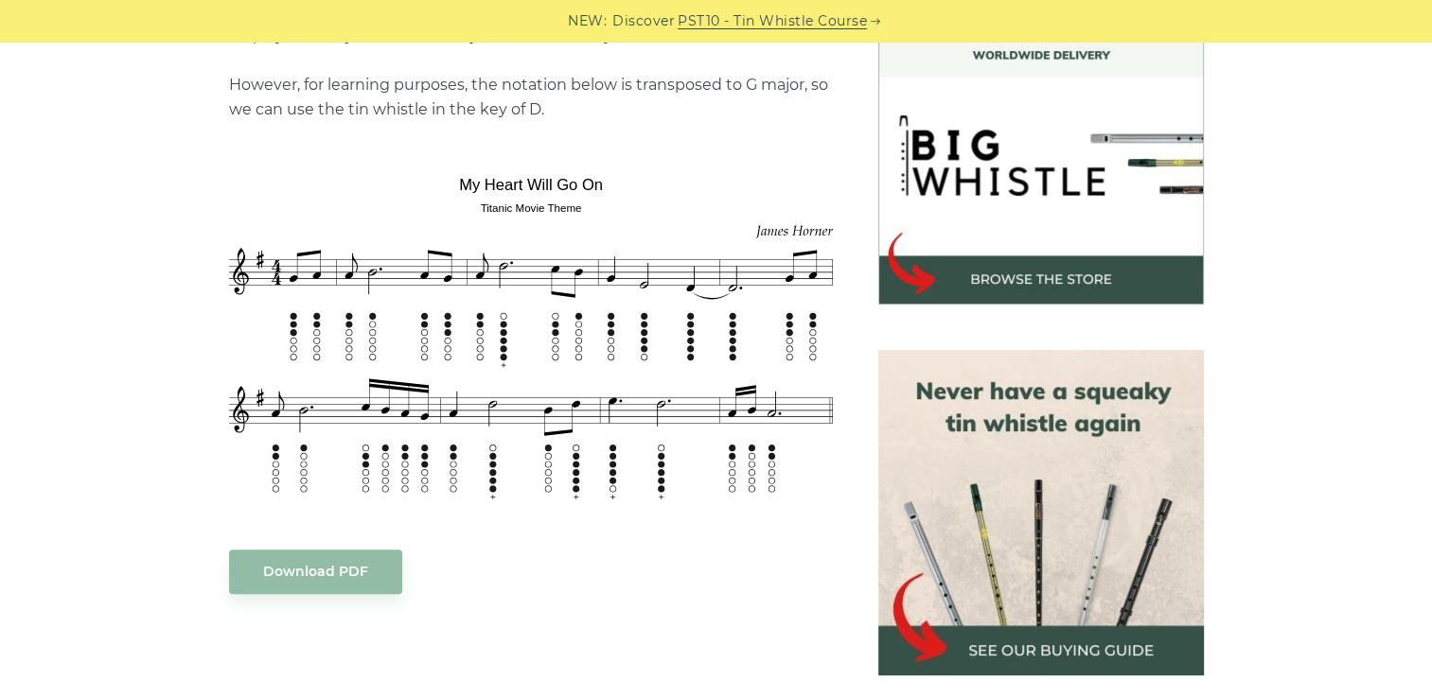
scroll to position [564, 0]
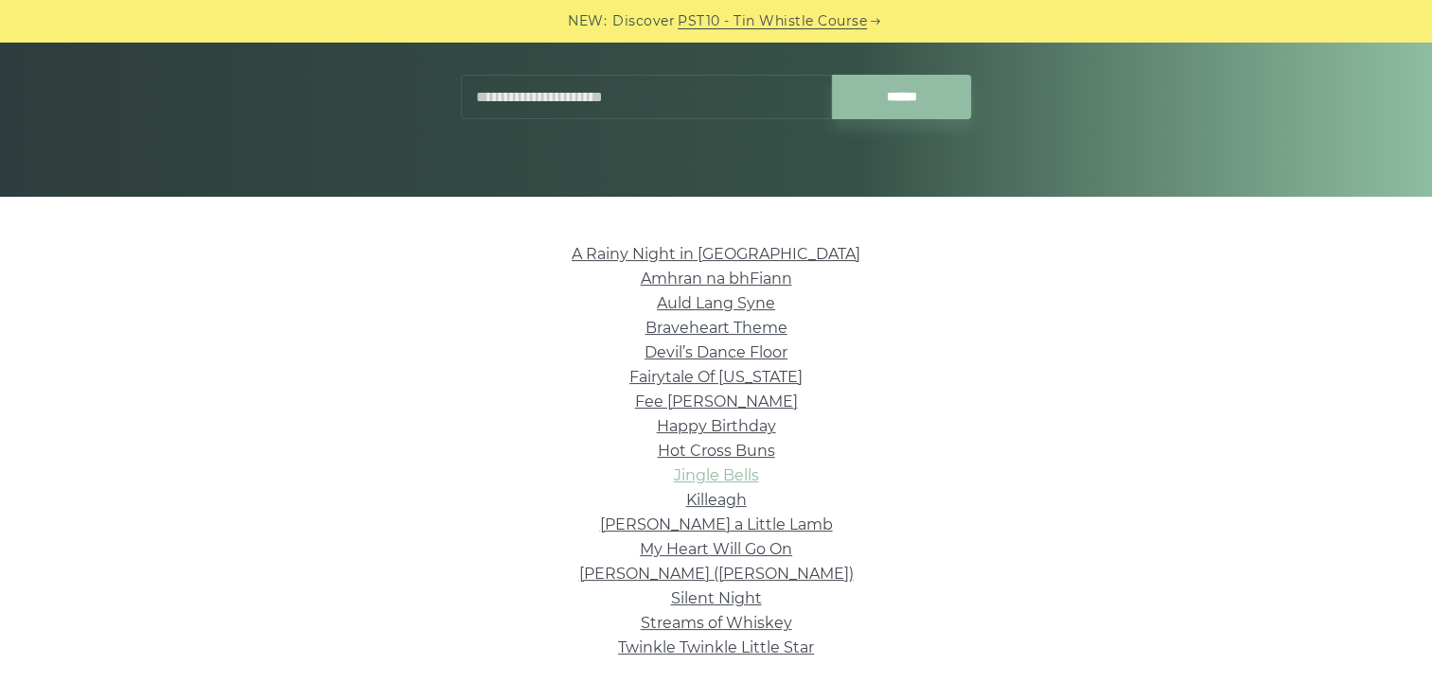
click at [693, 471] on link "Jingle Bells" at bounding box center [716, 476] width 85 height 18
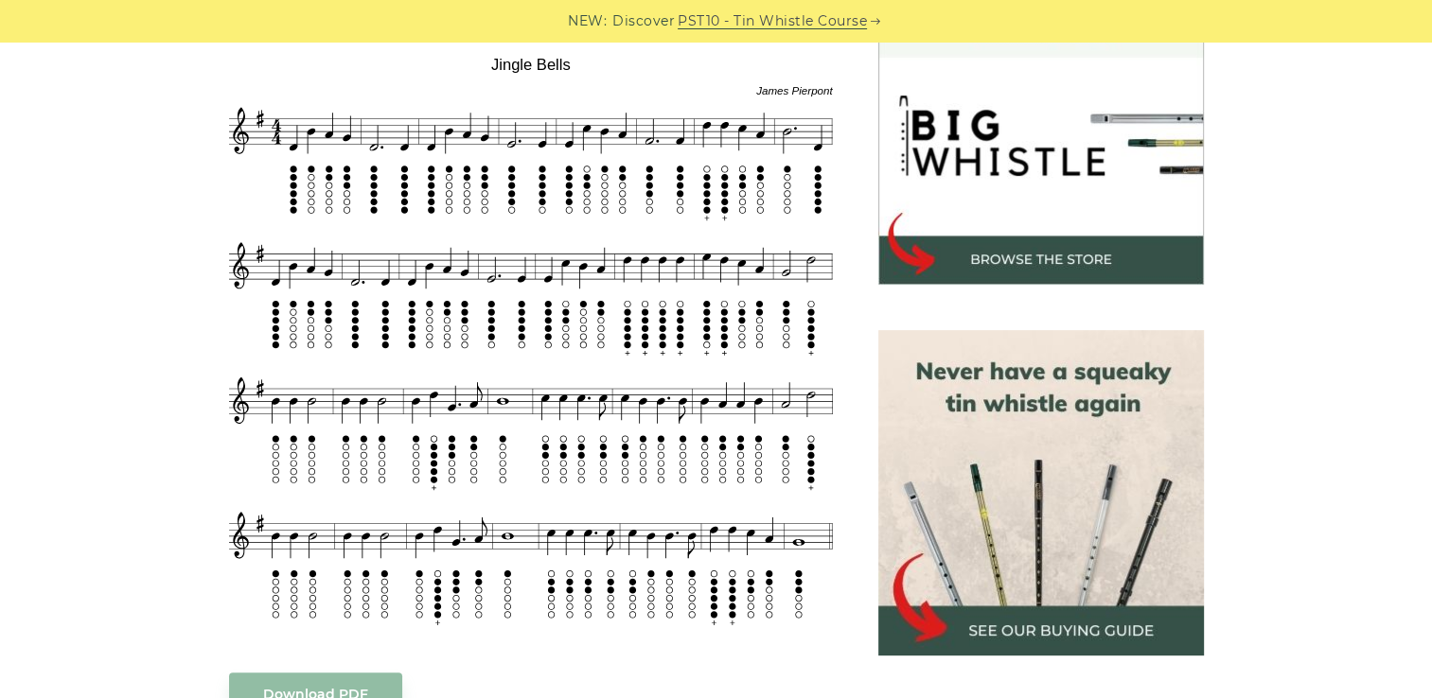
scroll to position [582, 0]
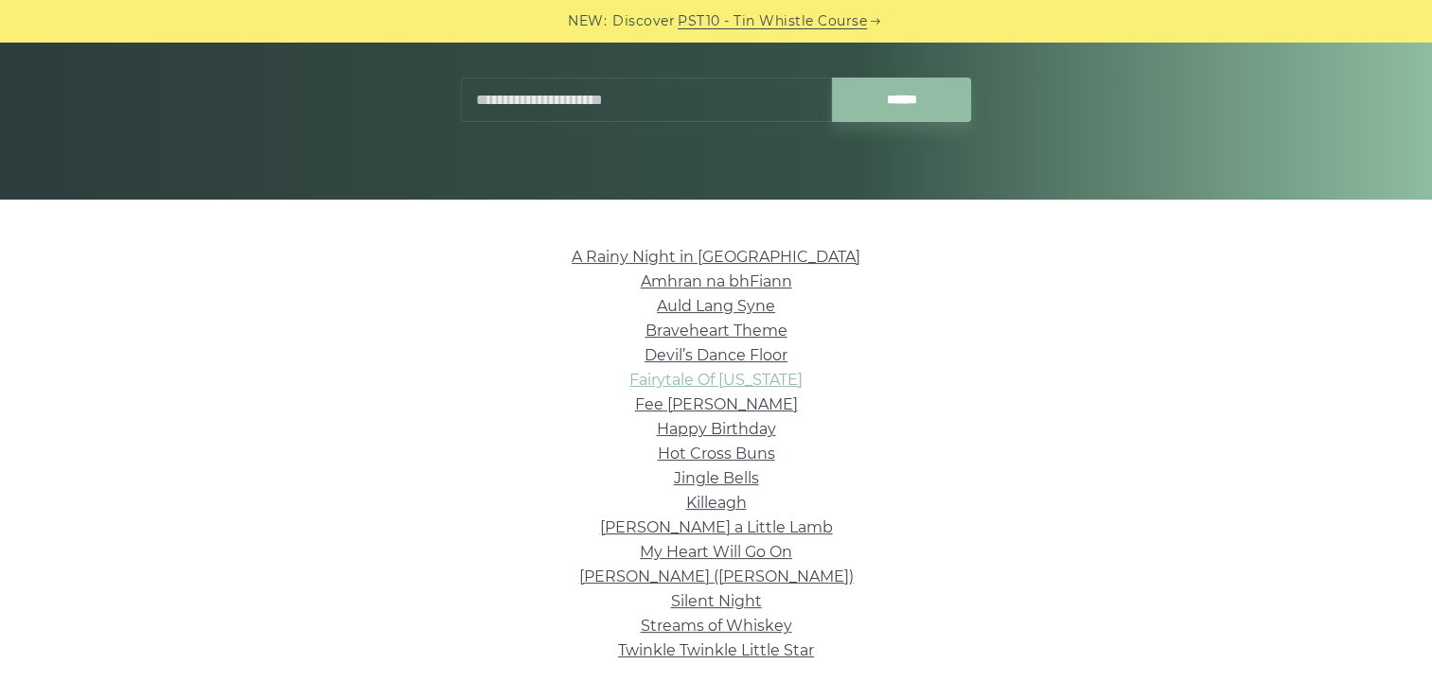
click at [747, 381] on link "Fairytale Of [US_STATE]" at bounding box center [715, 380] width 173 height 18
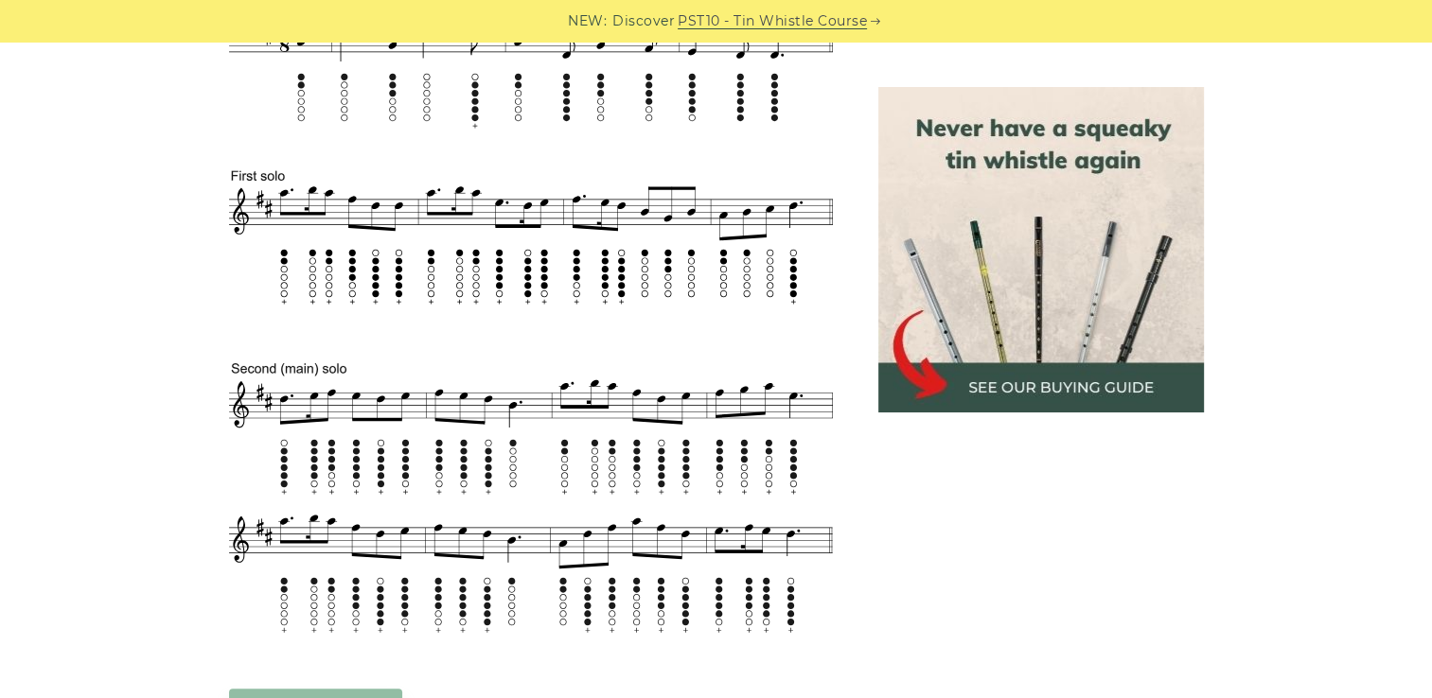
scroll to position [885, 0]
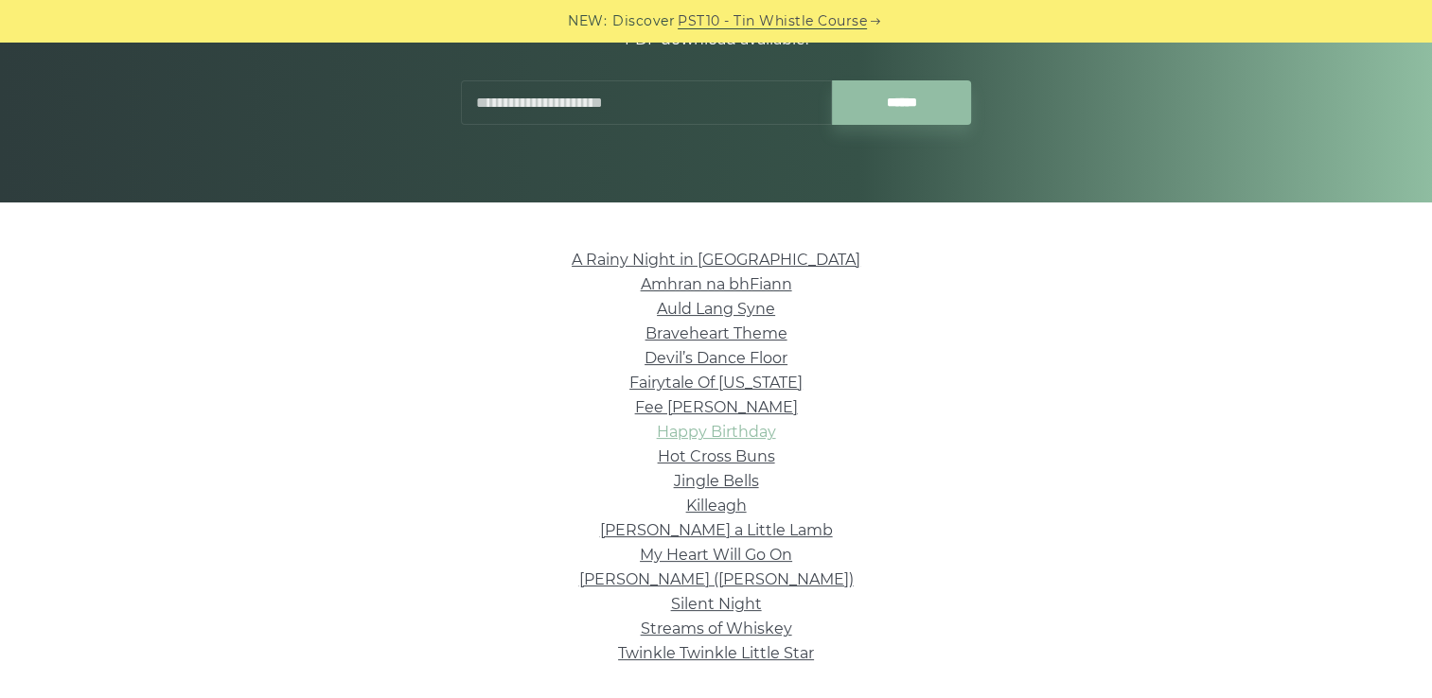
click at [734, 437] on link "Happy Birthday" at bounding box center [716, 432] width 119 height 18
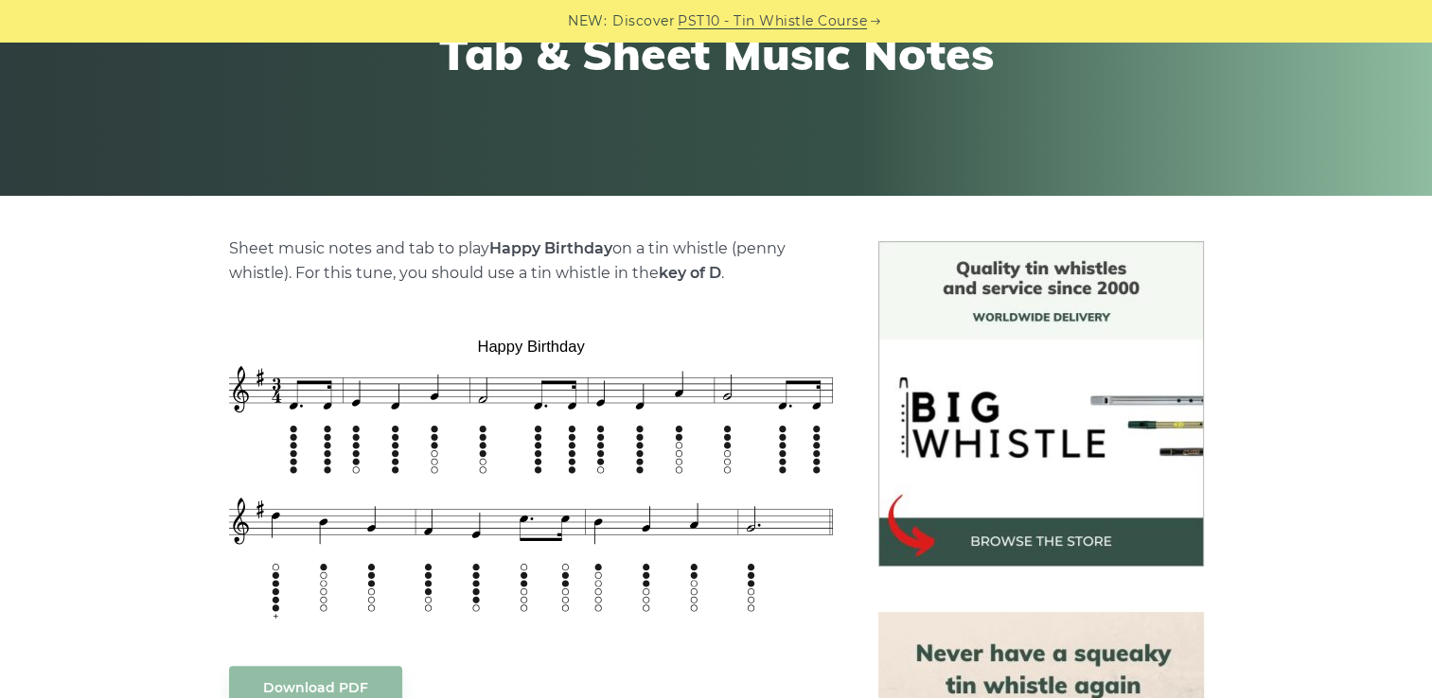
scroll to position [441, 0]
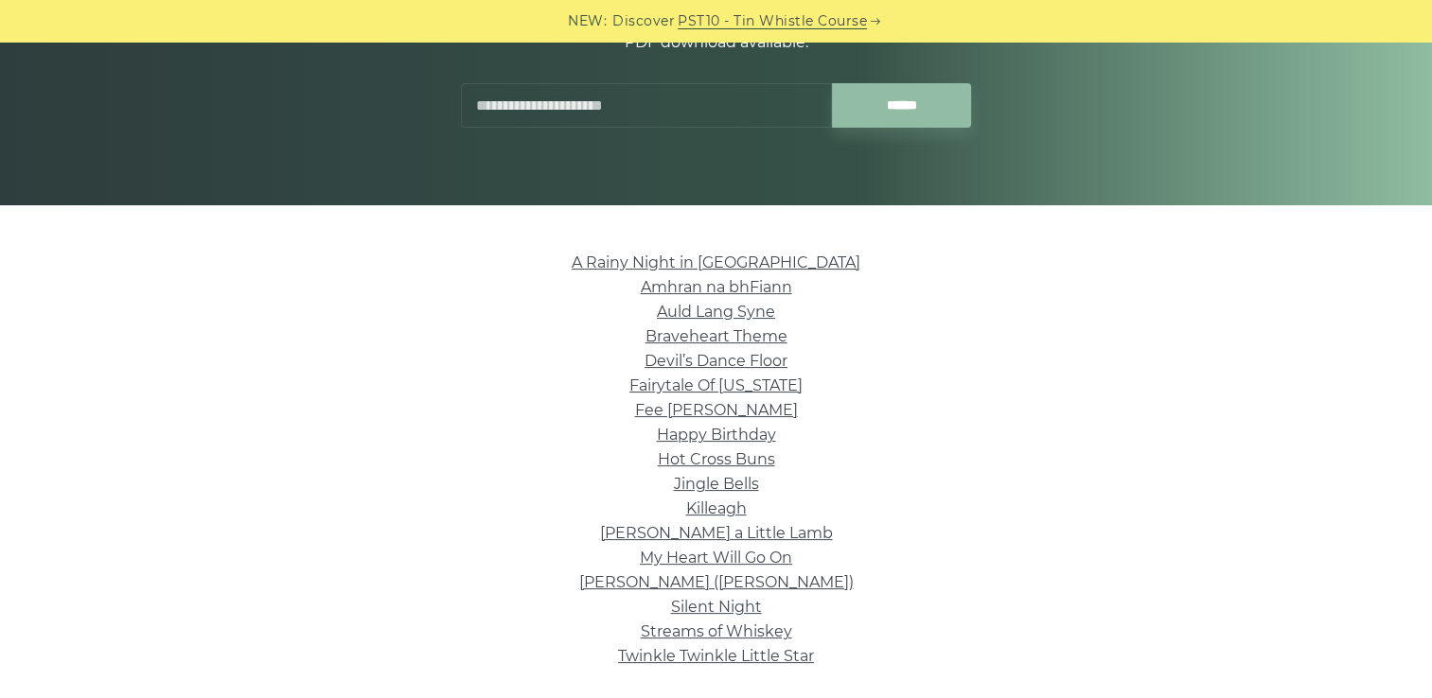
scroll to position [291, 0]
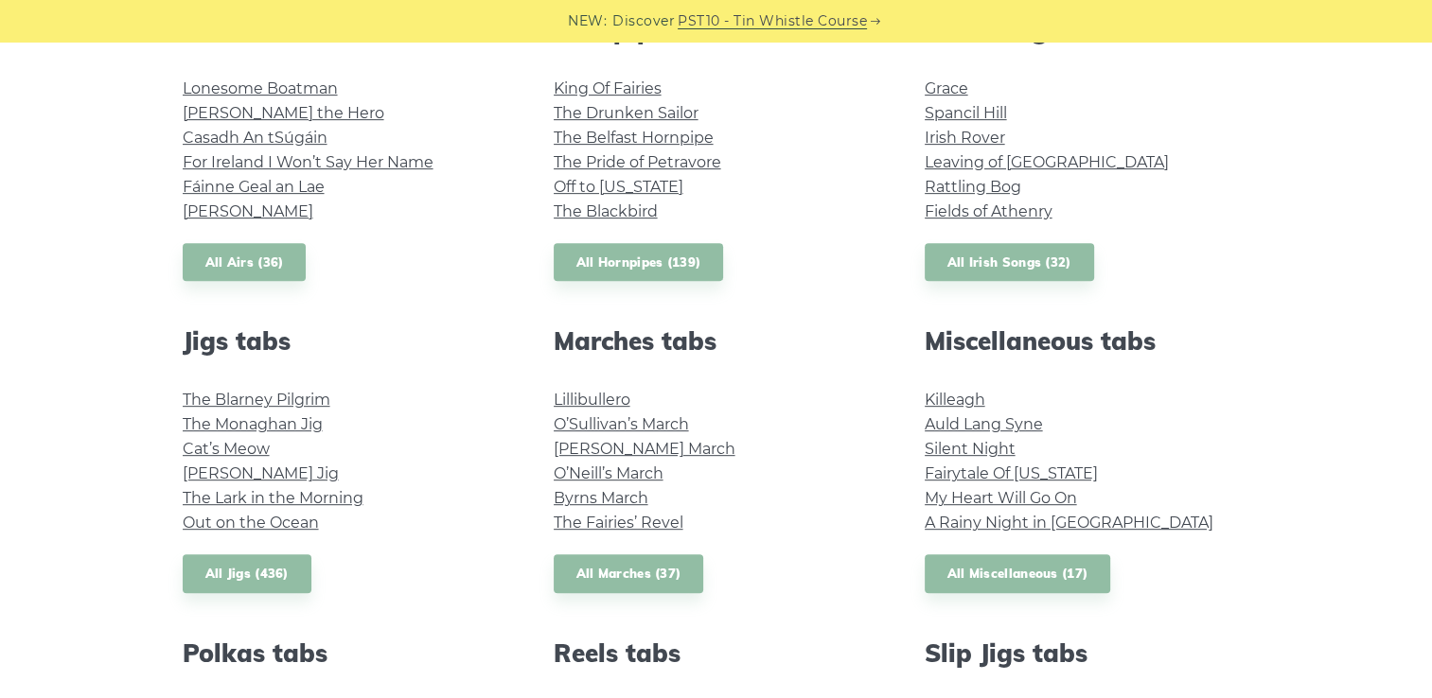
scroll to position [799, 0]
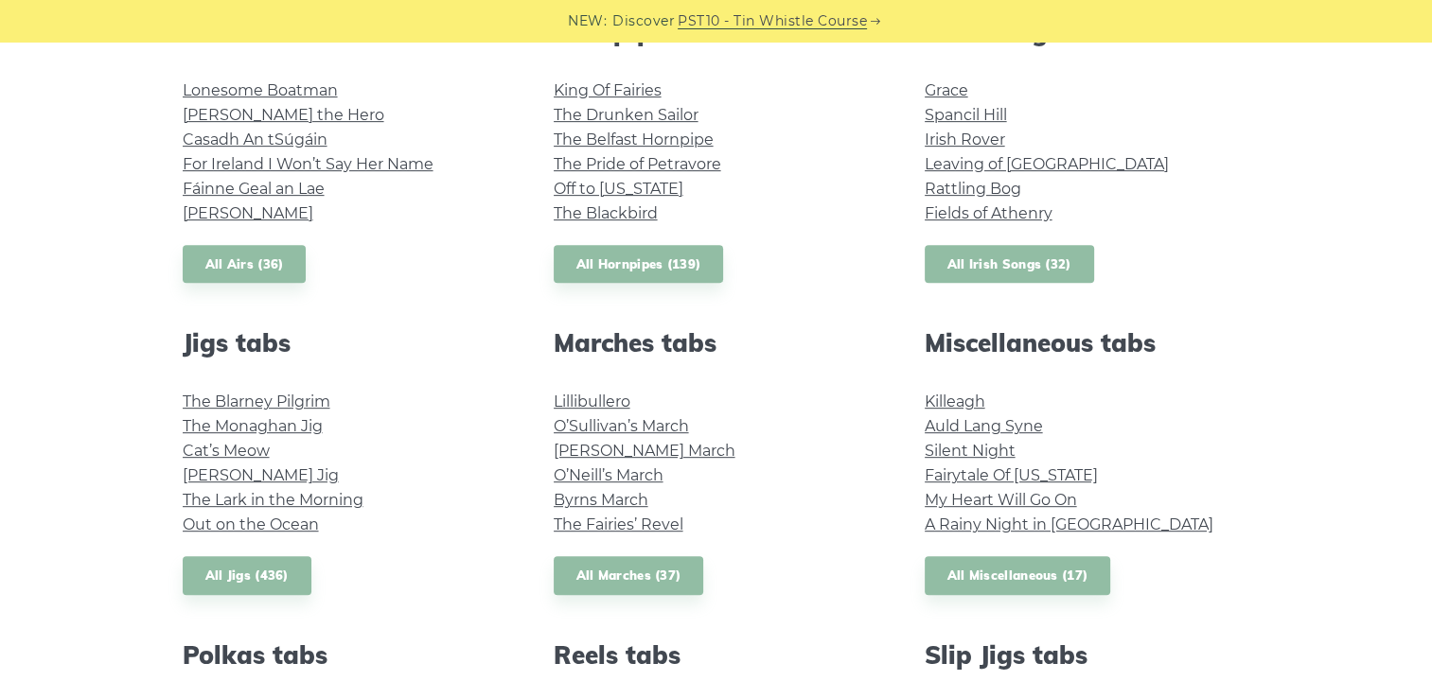
click at [999, 267] on link "All Irish Songs (32)" at bounding box center [1009, 264] width 169 height 39
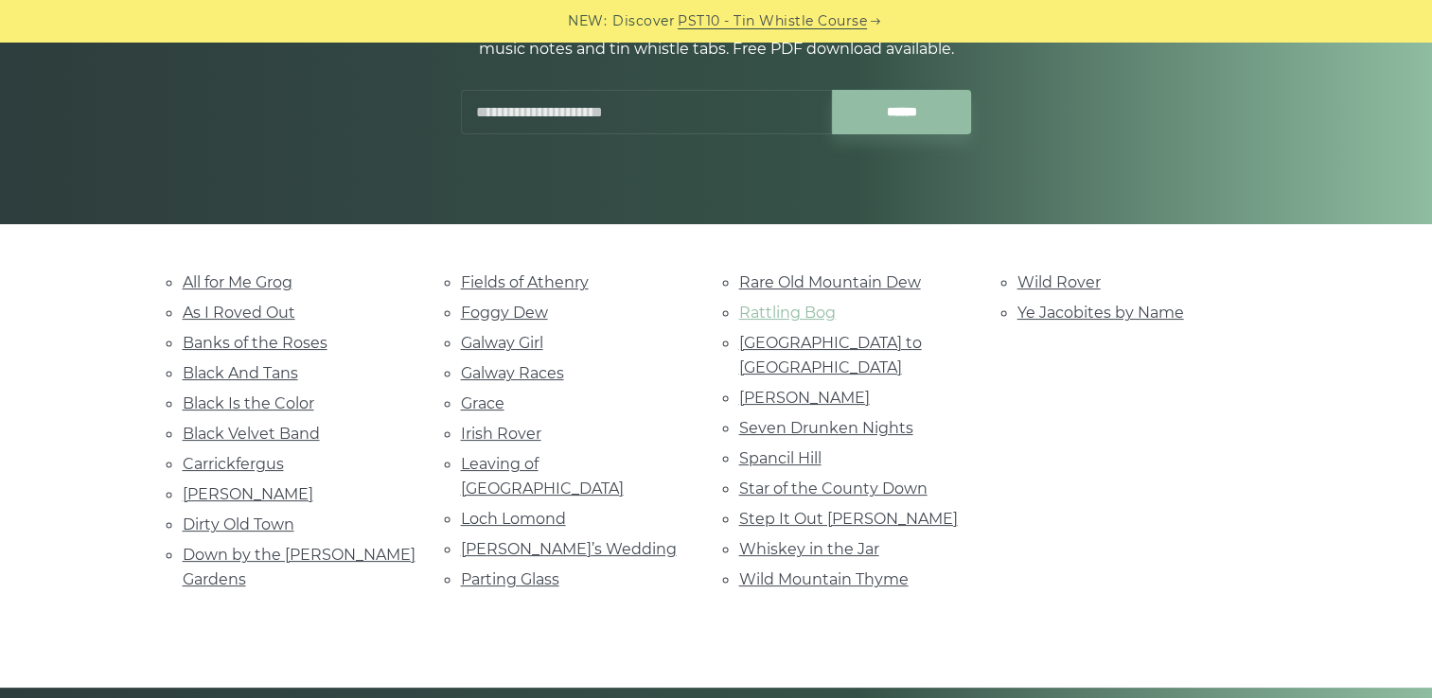
scroll to position [275, 0]
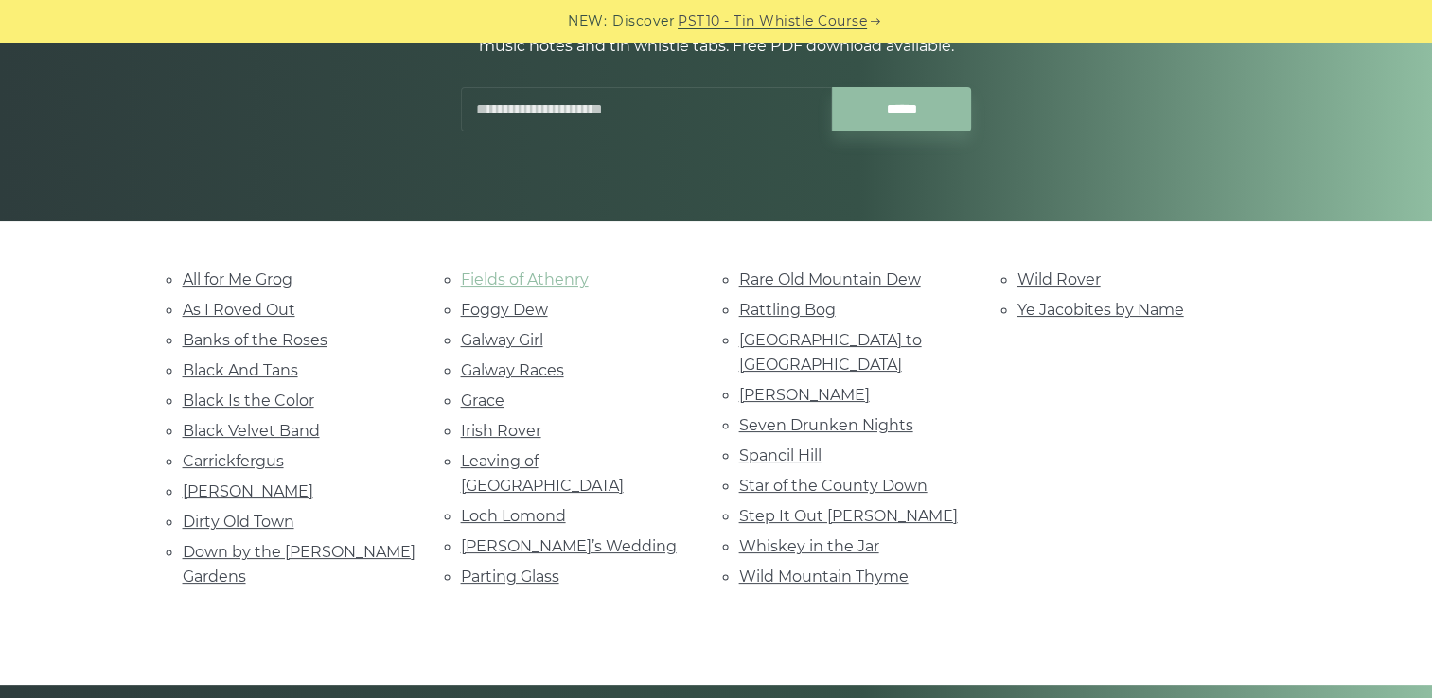
click at [575, 275] on link "Fields of Athenry" at bounding box center [525, 280] width 128 height 18
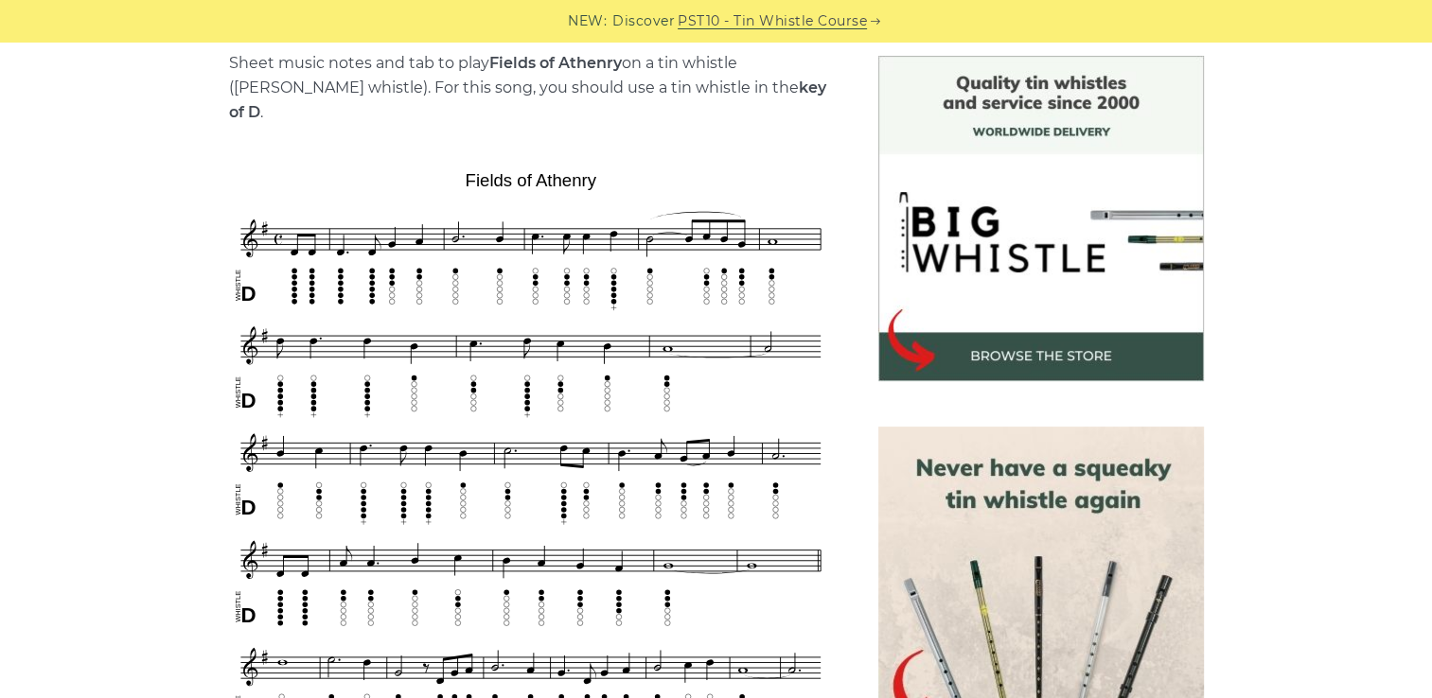
scroll to position [487, 0]
